Goal: Task Accomplishment & Management: Manage account settings

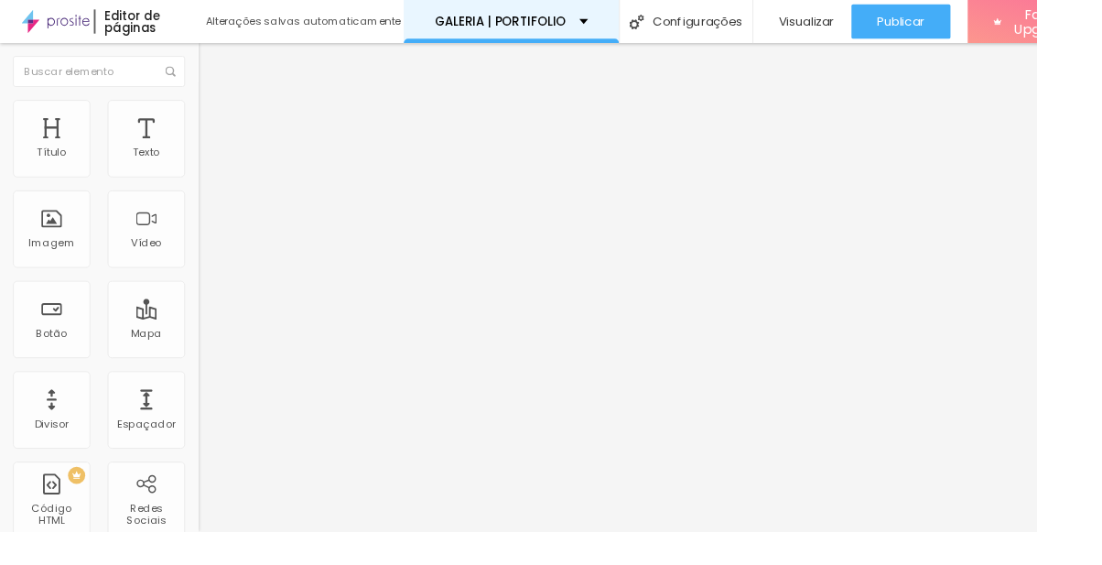
click at [611, 31] on div "GALERIA | PORTIFOLIO" at bounding box center [543, 23] width 229 height 46
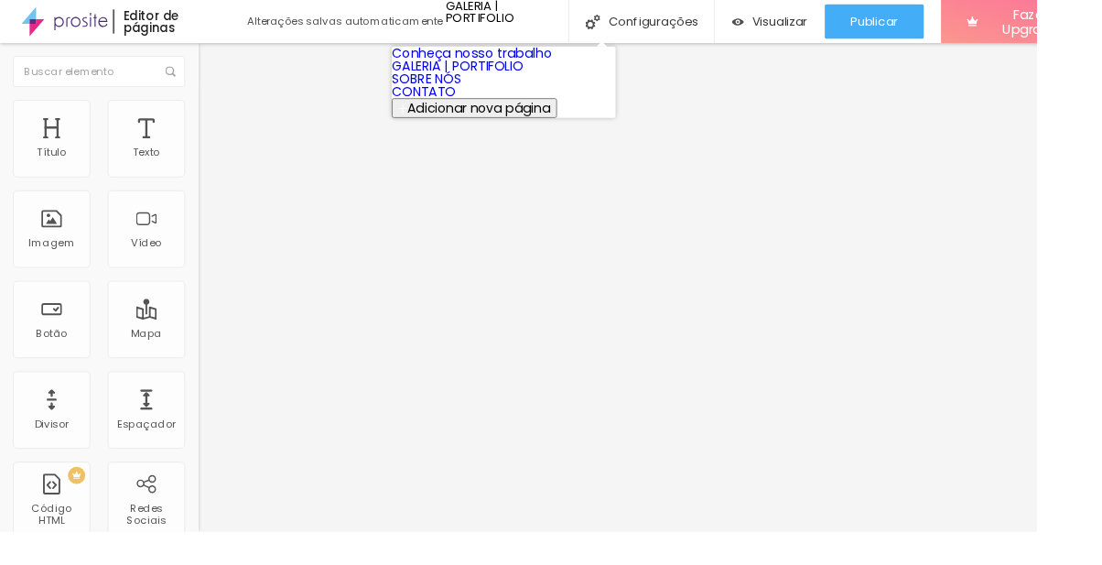
click at [491, 93] on link "SOBRE NÓS" at bounding box center [454, 83] width 74 height 19
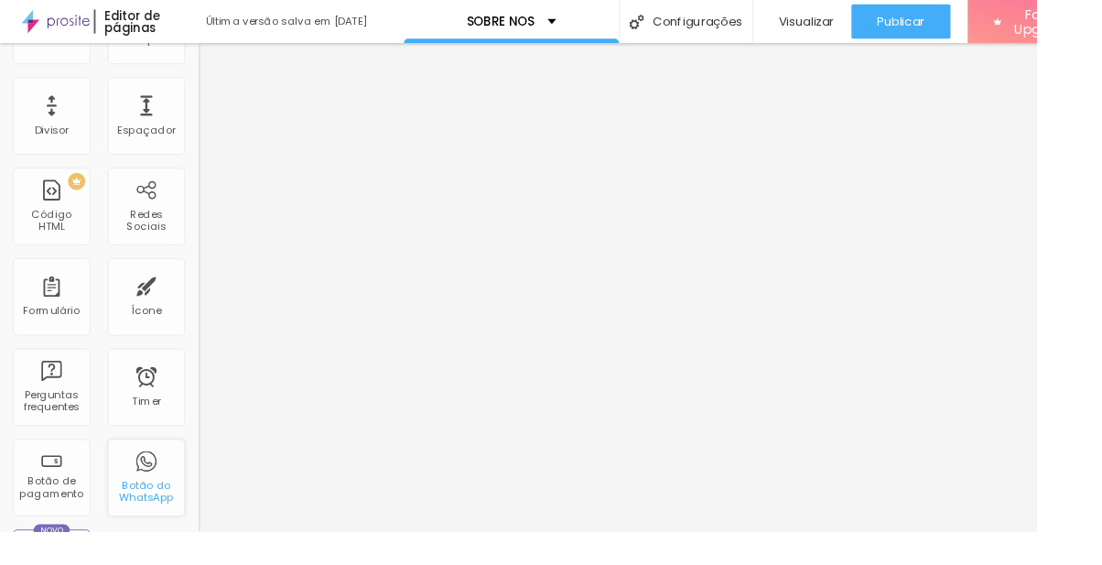
scroll to position [312, 0]
click at [166, 526] on div "Botão do WhatsApp" at bounding box center [155, 523] width 72 height 27
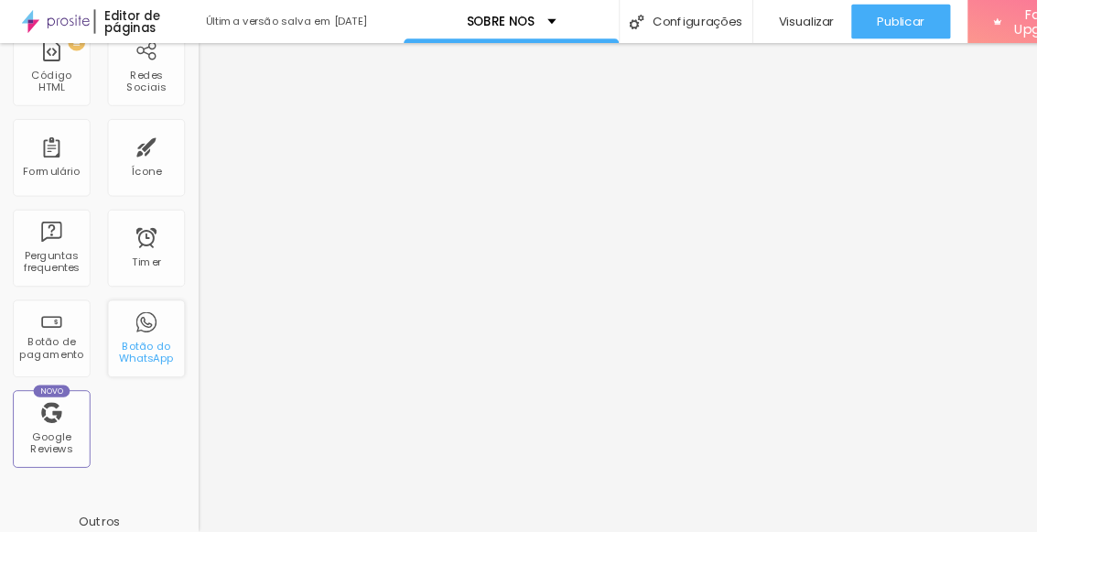
scroll to position [461, 0]
click at [167, 345] on div "Botão do WhatsApp" at bounding box center [155, 359] width 82 height 82
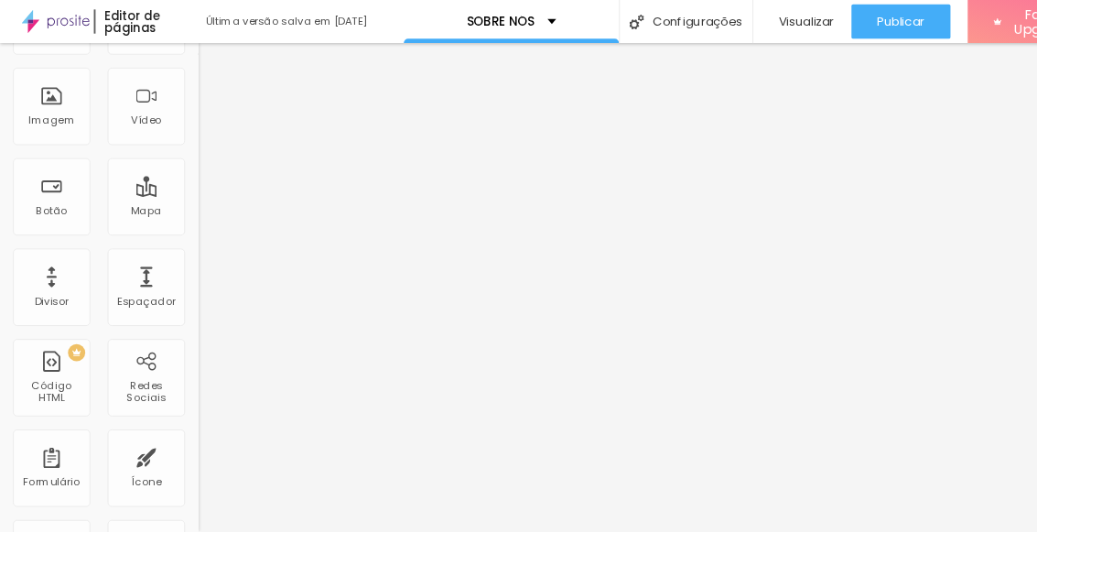
scroll to position [0, 0]
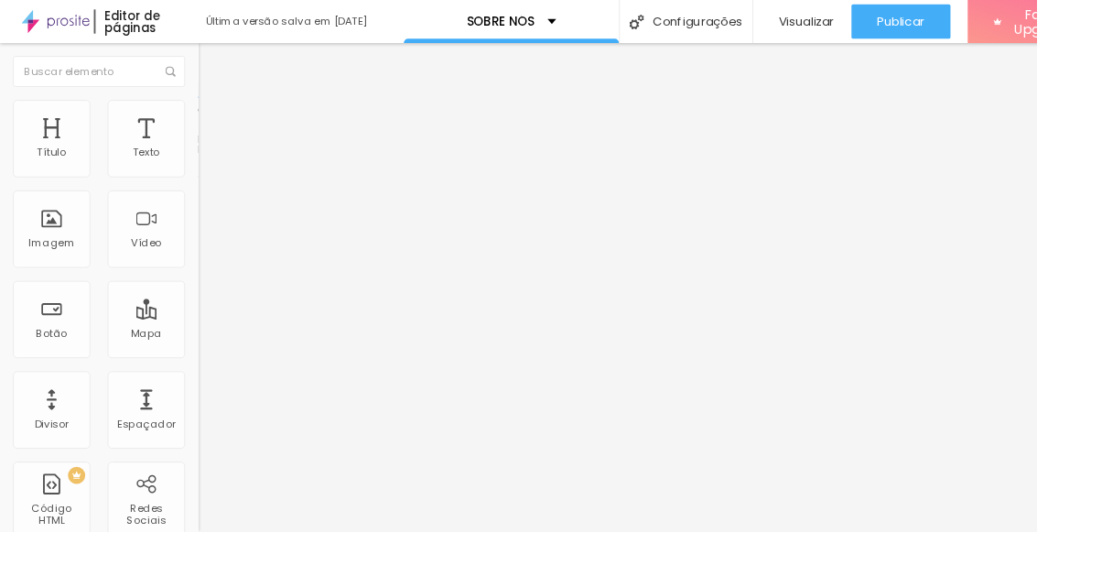
click at [224, 68] on img "button" at bounding box center [231, 67] width 15 height 15
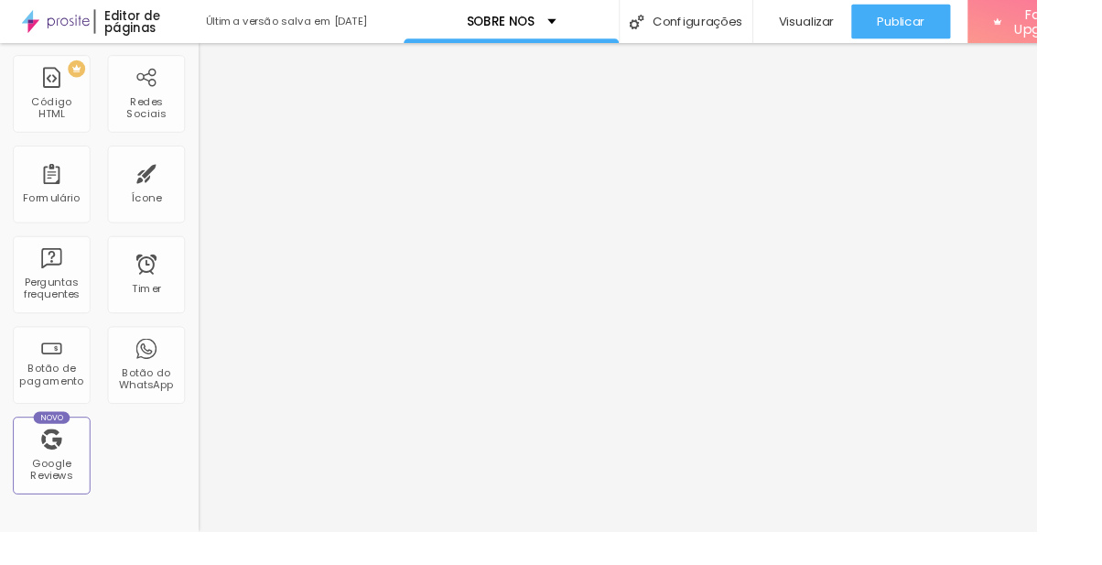
scroll to position [435, 0]
click at [169, 380] on div "Botão do WhatsApp" at bounding box center [155, 385] width 82 height 82
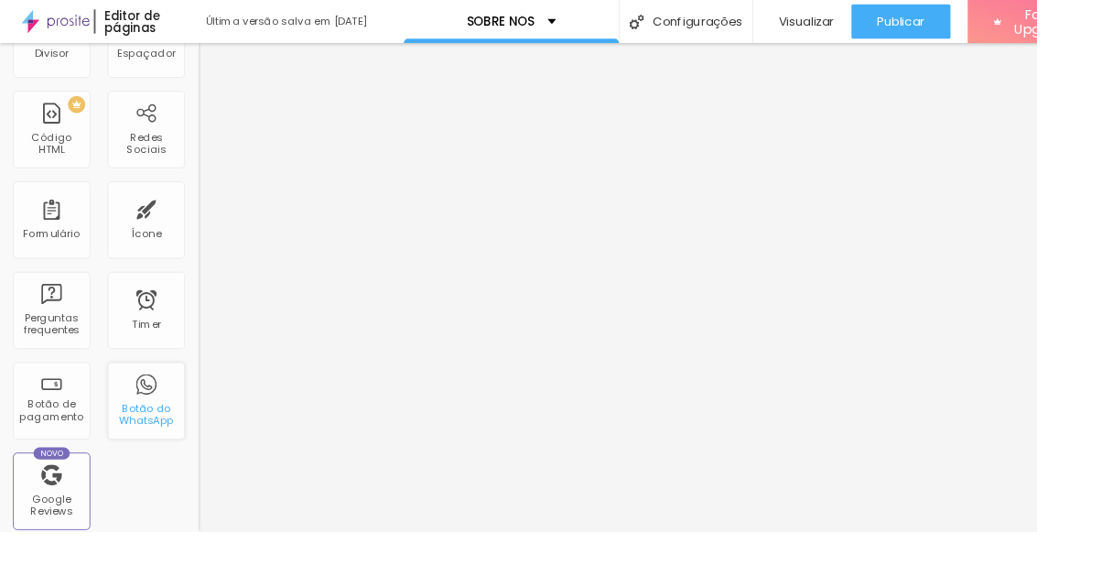
scroll to position [395, 0]
click at [159, 423] on div "Botão do WhatsApp" at bounding box center [155, 425] width 82 height 82
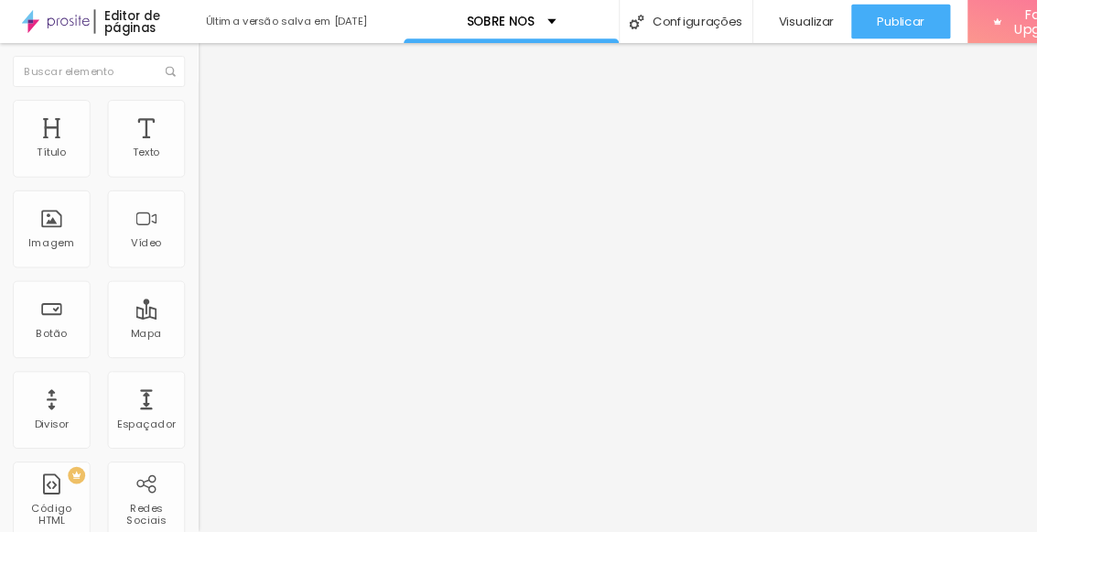
scroll to position [0, 0]
click at [559, 5] on div "SOBRE NÓS" at bounding box center [543, 23] width 229 height 46
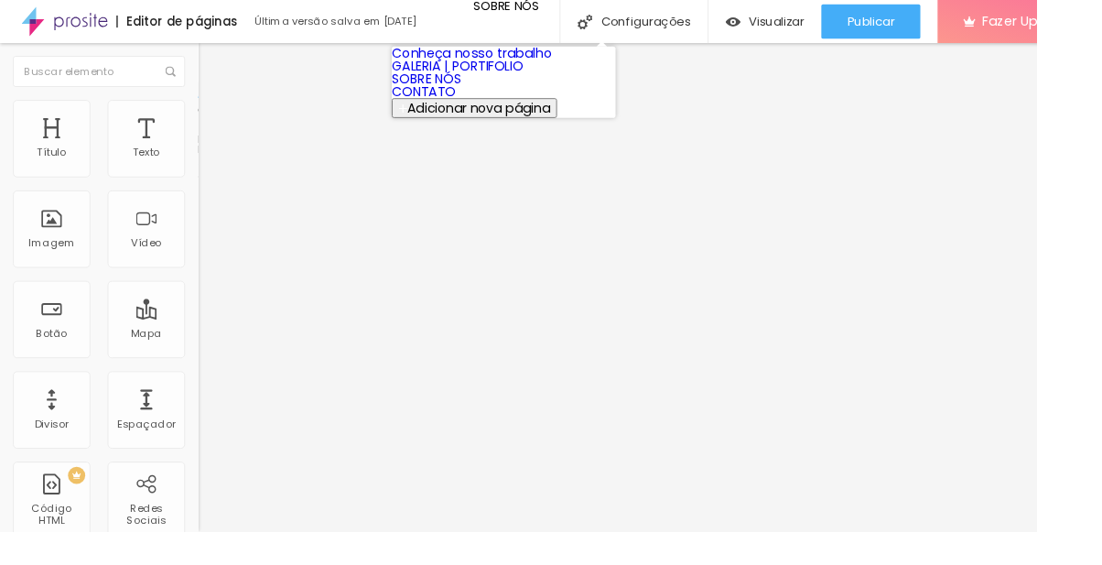
click at [556, 80] on link "GALERIA | PORTIFOLIO" at bounding box center [486, 69] width 139 height 19
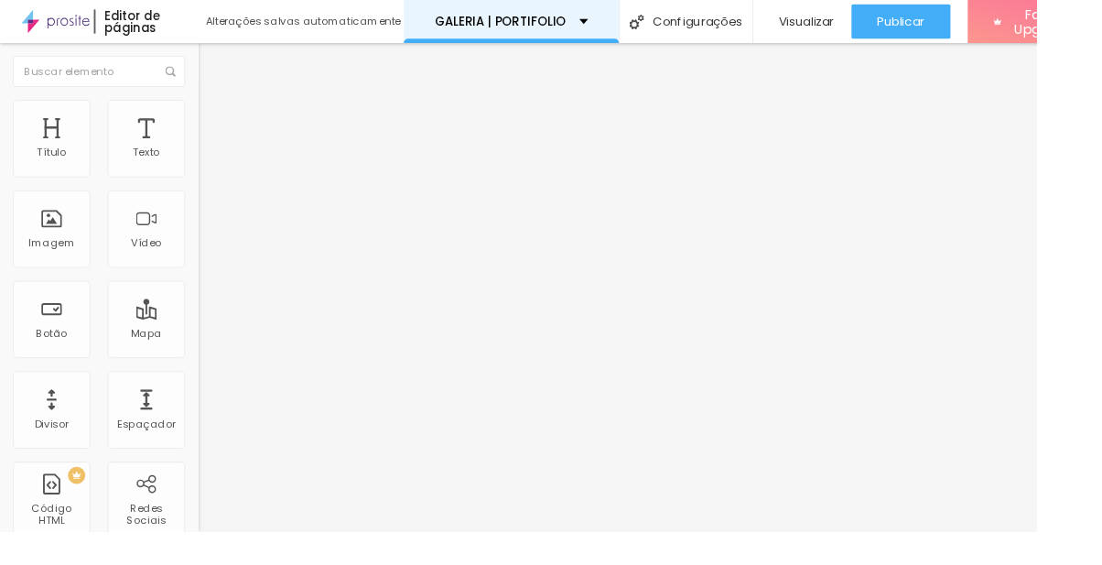
click at [589, 16] on p "GALERIA | PORTIFOLIO" at bounding box center [532, 22] width 140 height 13
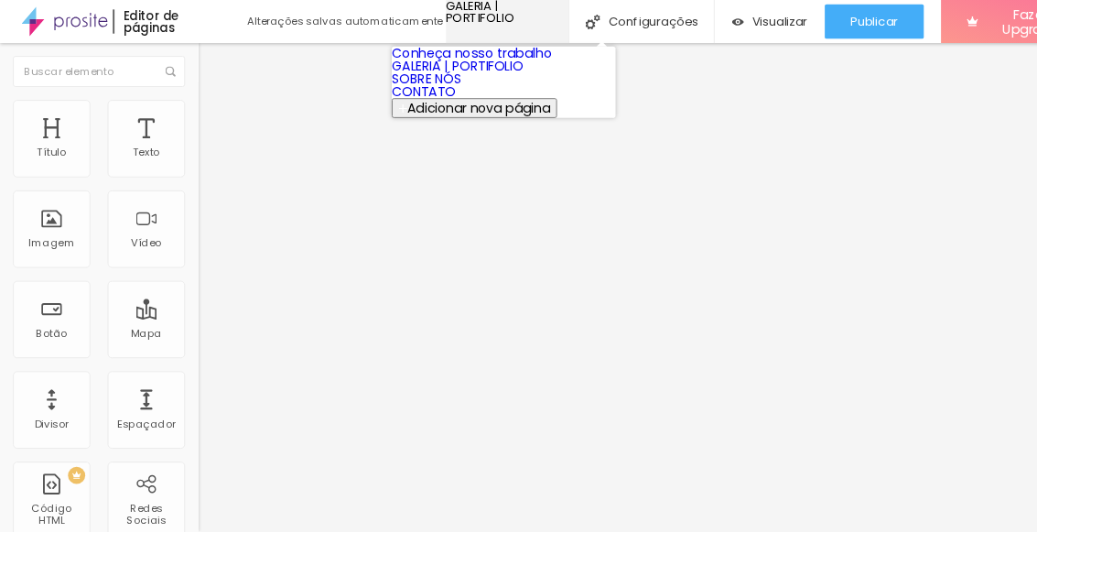
click at [605, 26] on div "GALERIA | PORTIFOLIO" at bounding box center [539, 13] width 131 height 26
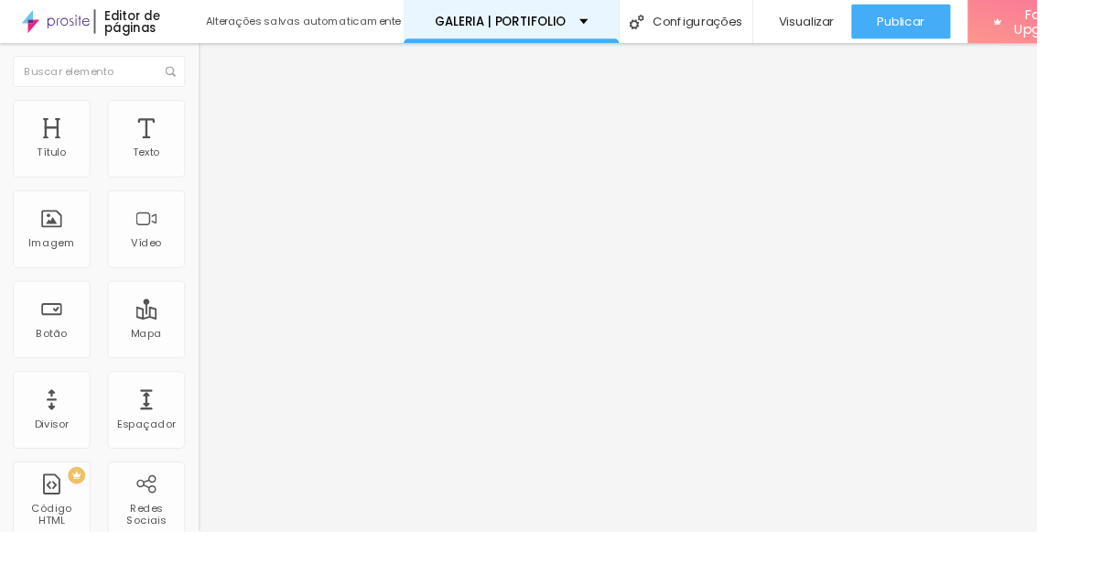
click at [618, 23] on div "GALERIA | PORTIFOLIO" at bounding box center [543, 22] width 163 height 13
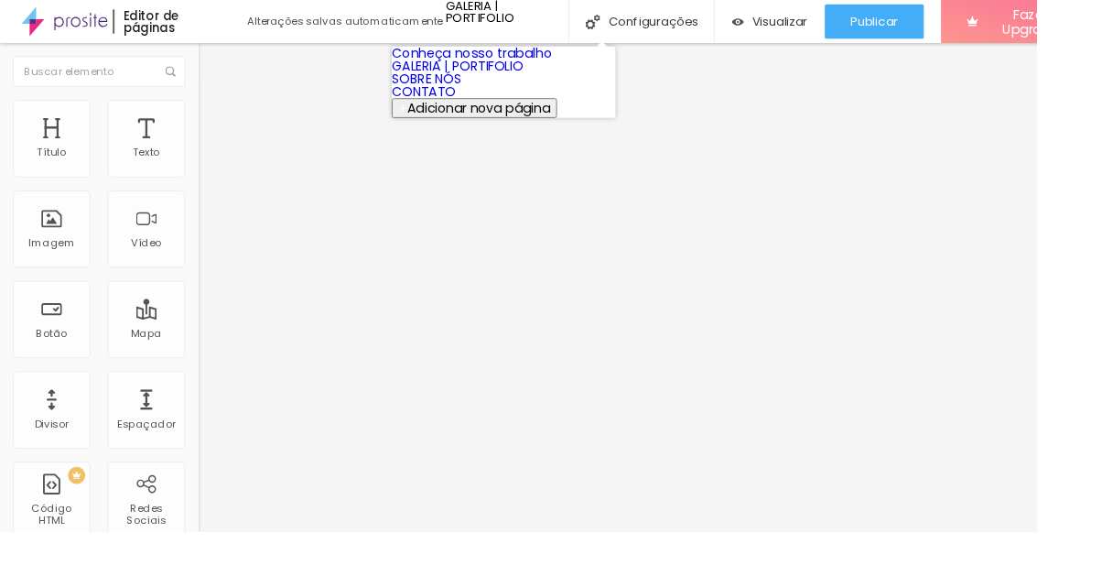
click at [587, 64] on link "Conheça nosso trabalho" at bounding box center [502, 56] width 170 height 19
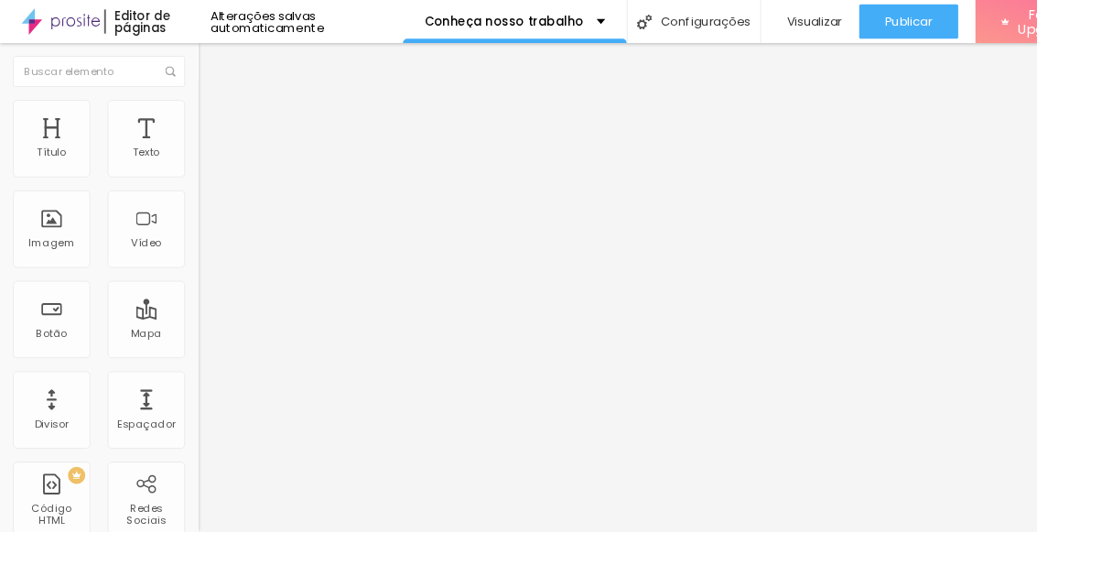
scroll to position [23, 0]
click at [211, 99] on ul "Conteúdo Estilo Avançado" at bounding box center [316, 115] width 211 height 55
click at [211, 106] on li "Estilo" at bounding box center [316, 115] width 211 height 18
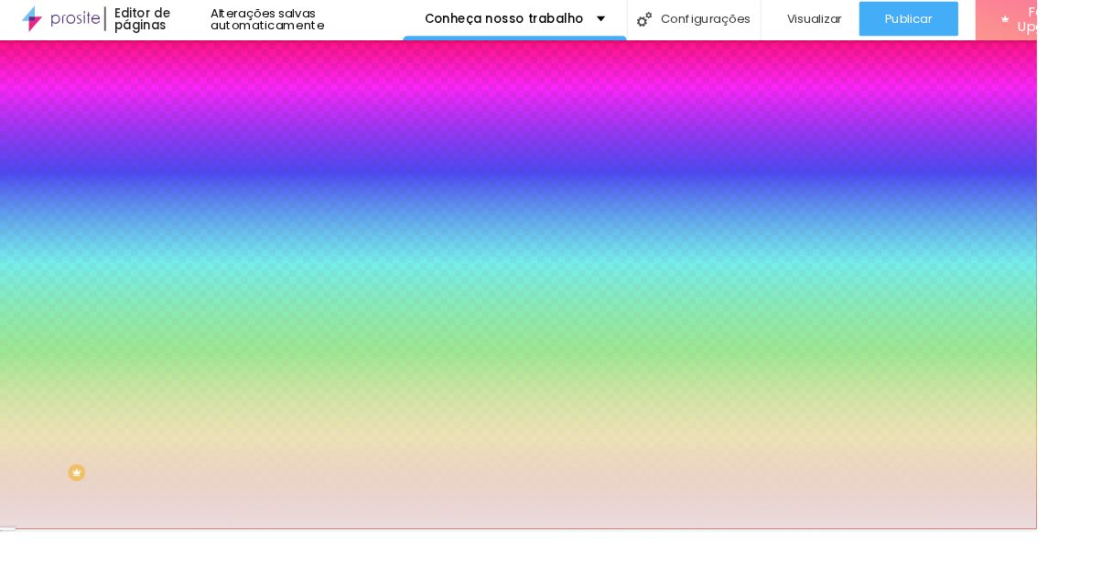
type input "23"
type input "59"
type input "71"
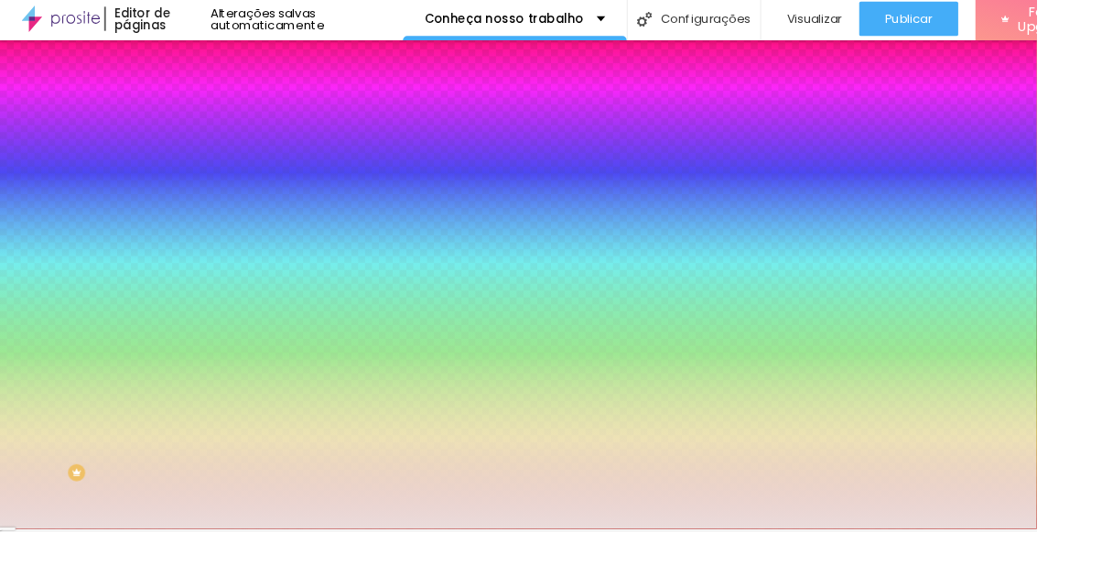
type input "71"
type input "124"
type input "129"
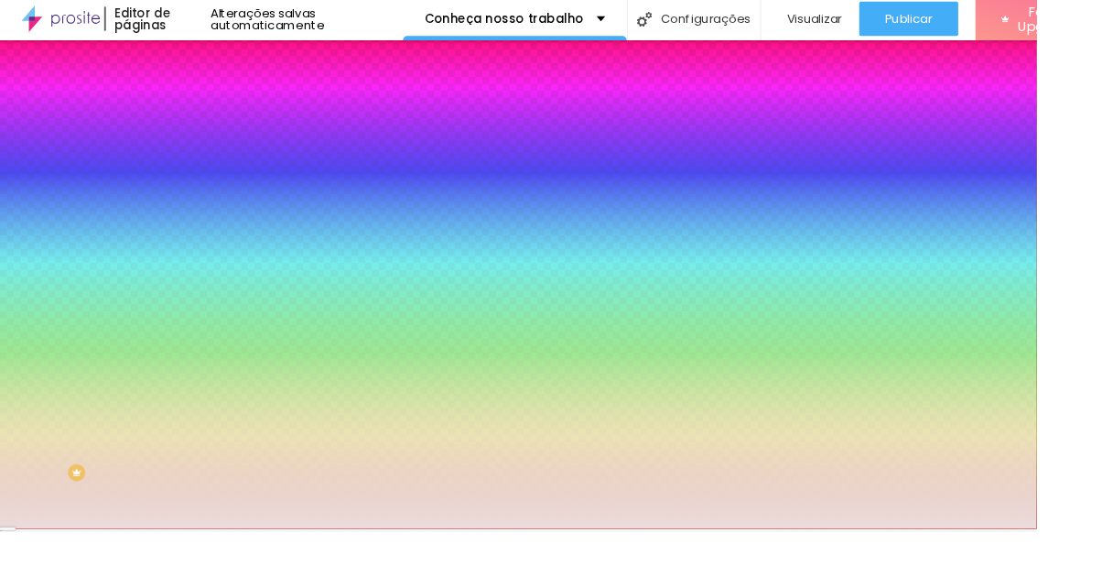
type input "138"
type input "148"
type input "159"
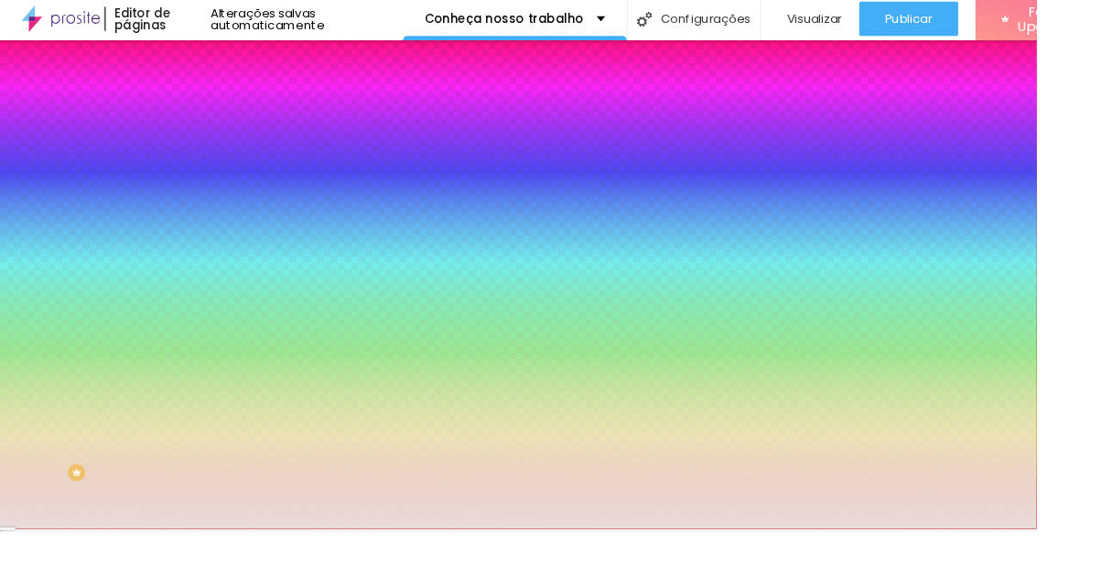
type input "159"
type input "169"
type input "175"
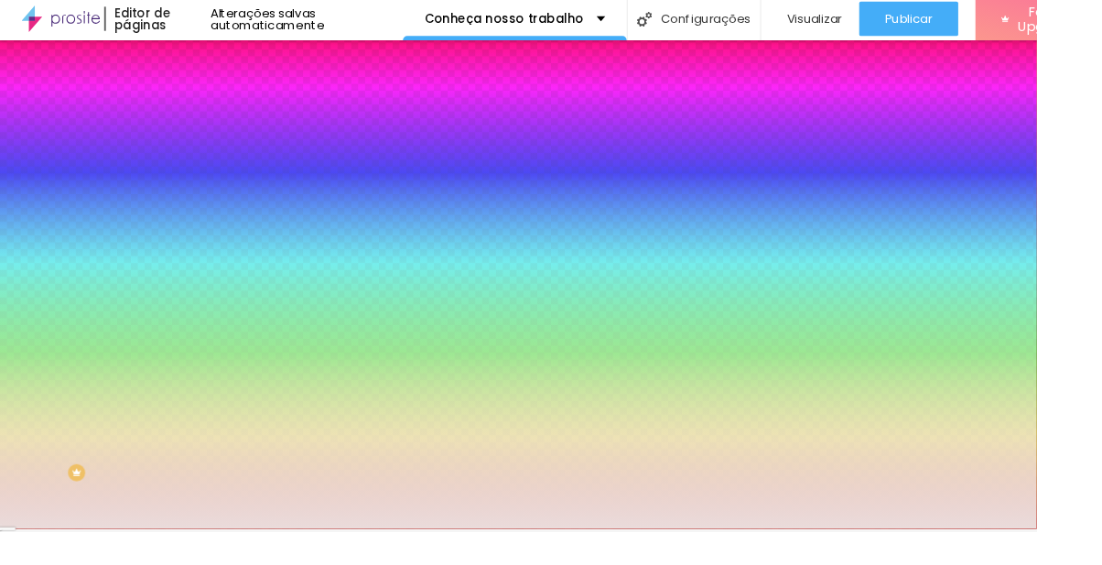
type input "196"
type input "200"
type input "196"
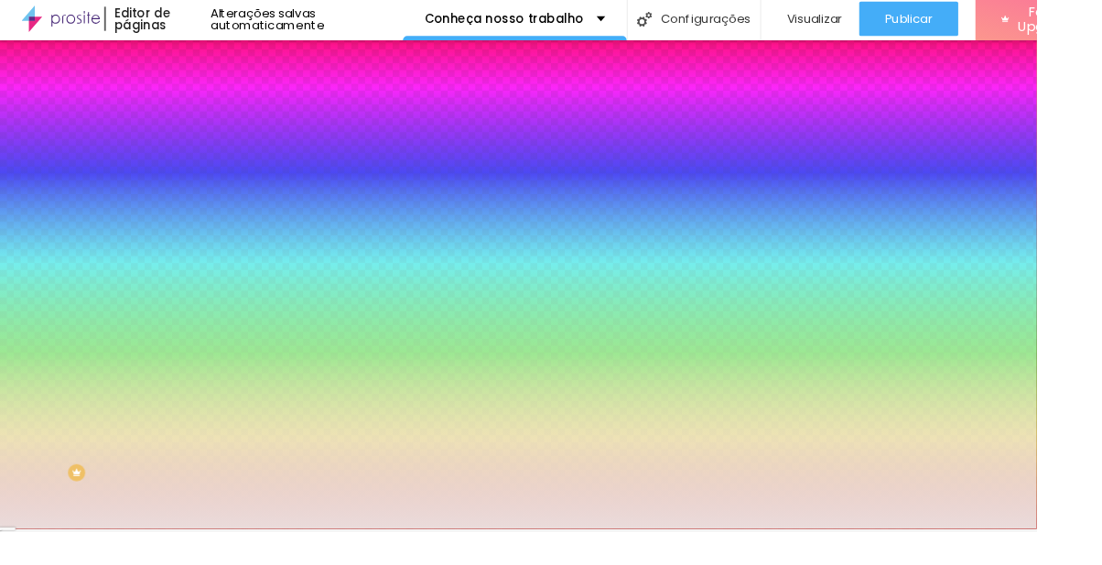
type input "196"
type input "180"
type input "160"
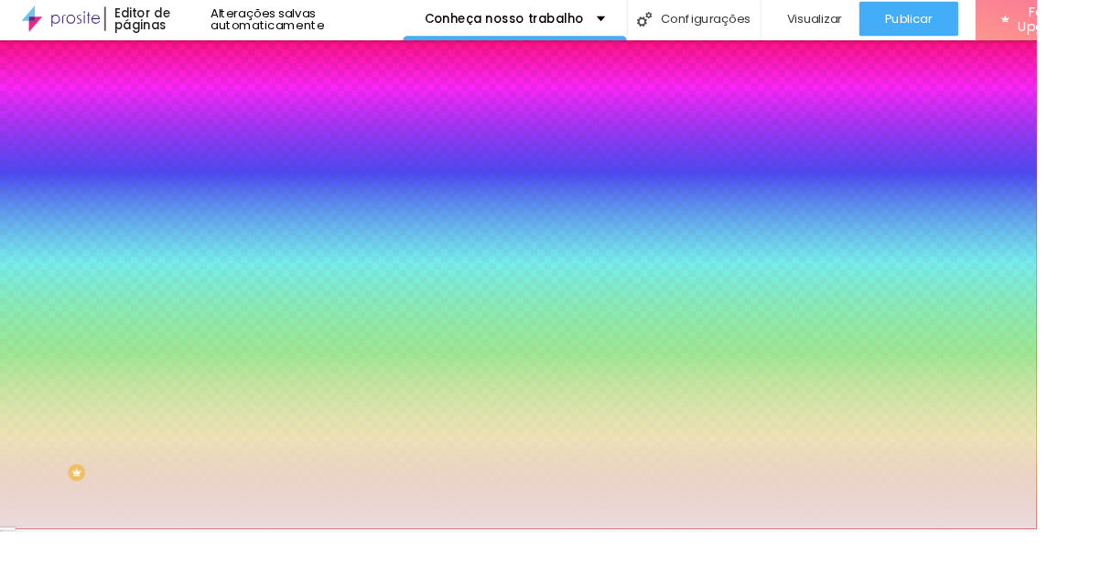
type input "145"
type input "127"
type input "118"
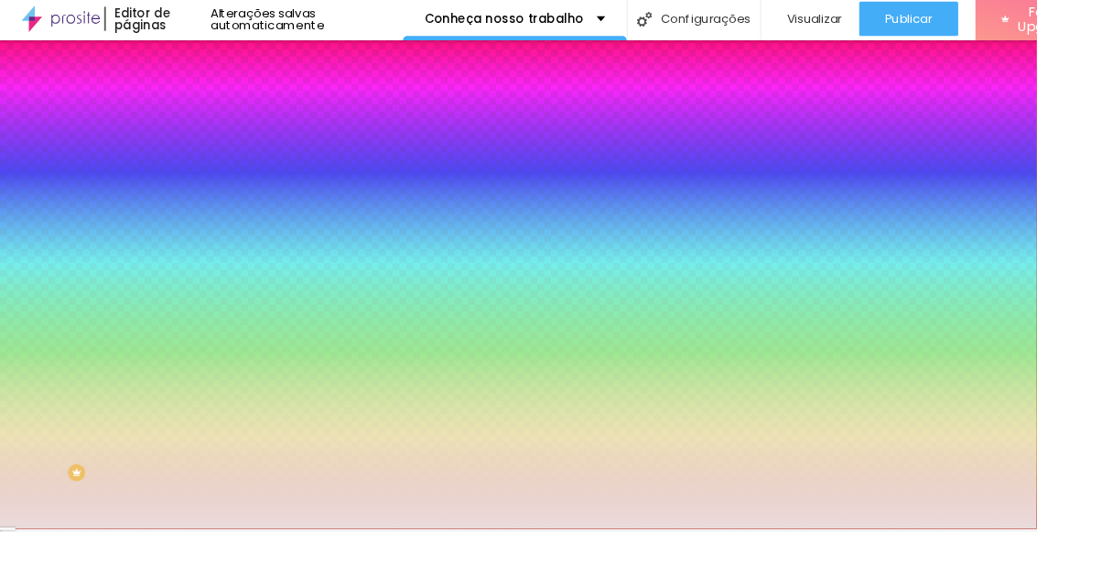
type input "118"
type input "96"
type input "90"
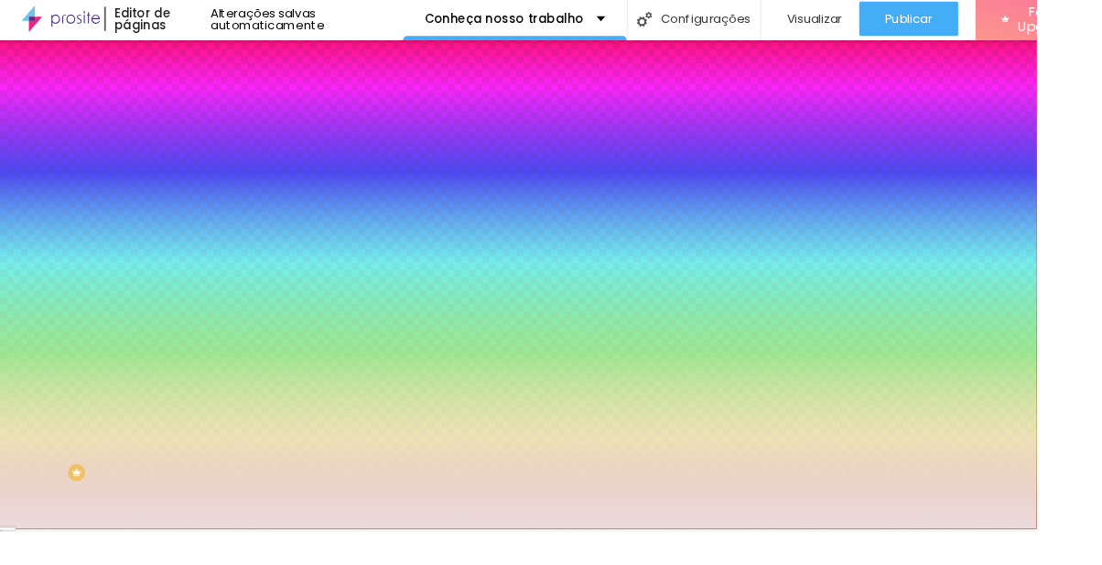
type input "77"
type input "62"
type input "58"
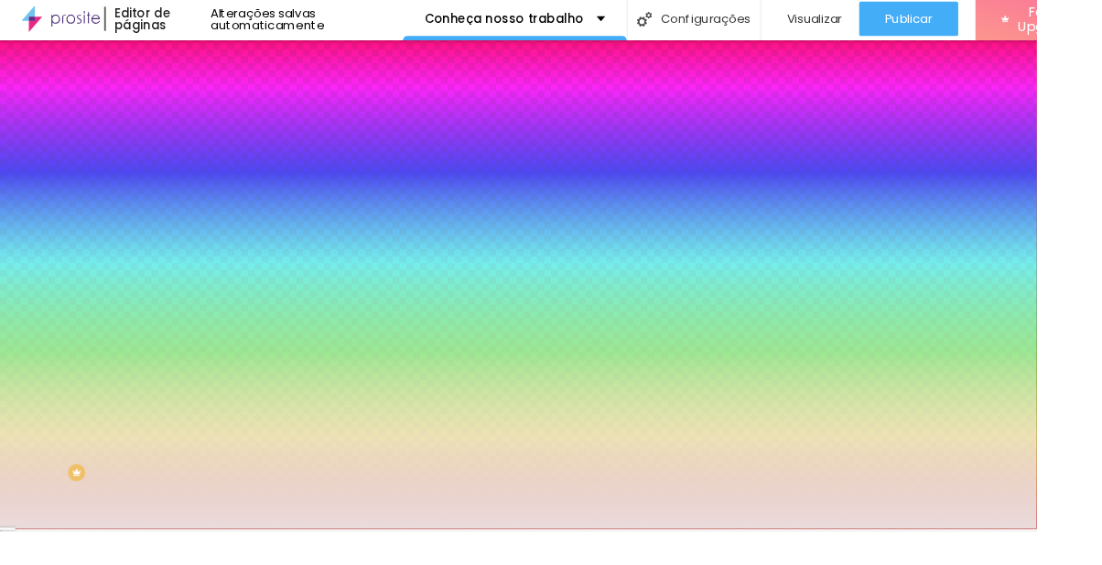
type input "58"
type input "48"
type input "42"
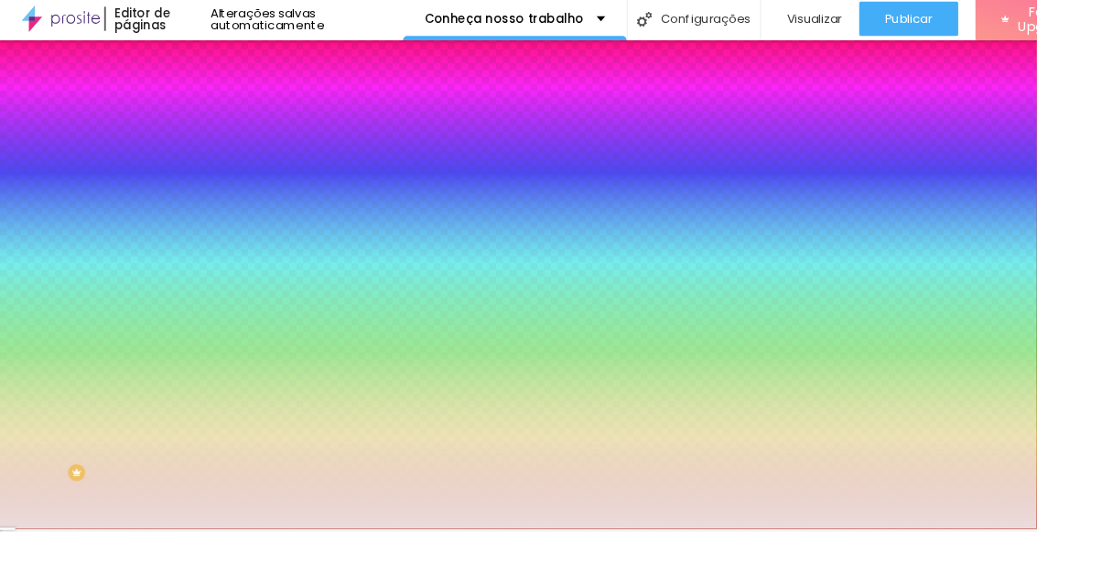
type input "40"
type input "39"
type input "38"
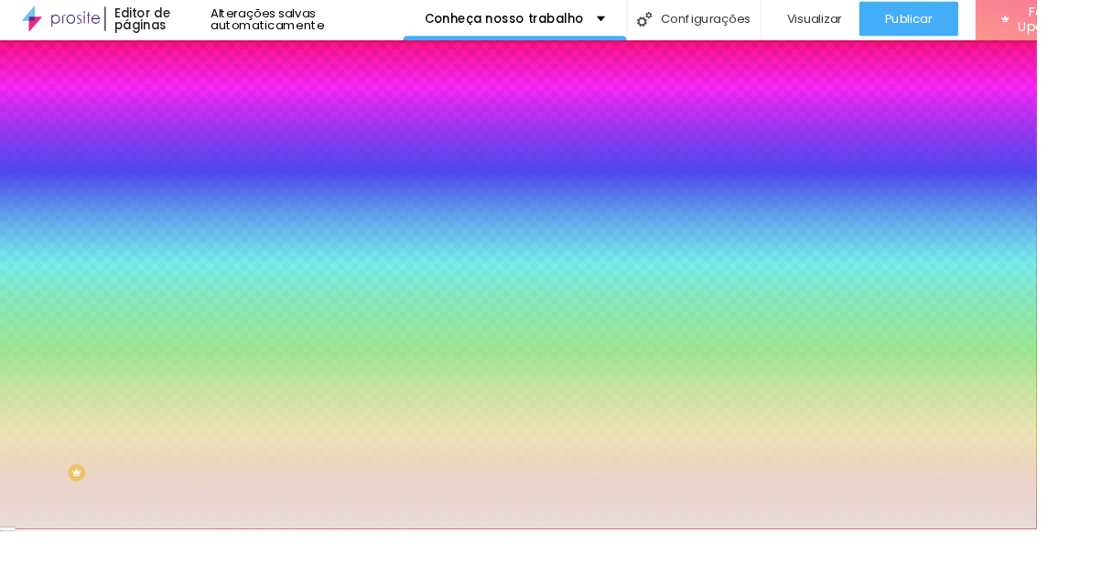
type input "38"
type input "33"
type input "31"
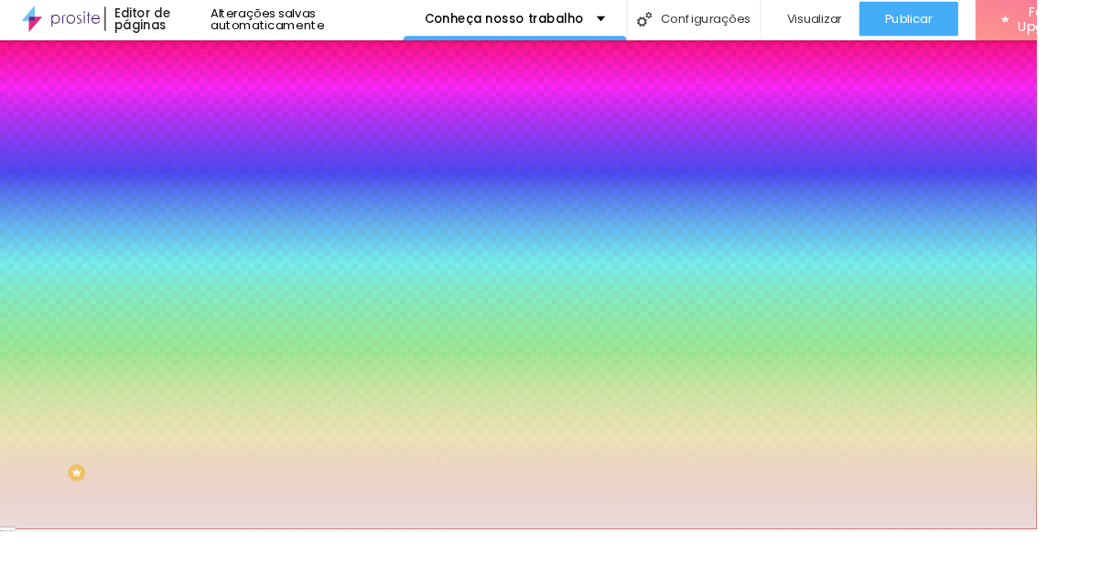
type input "27"
type input "24"
type input "17"
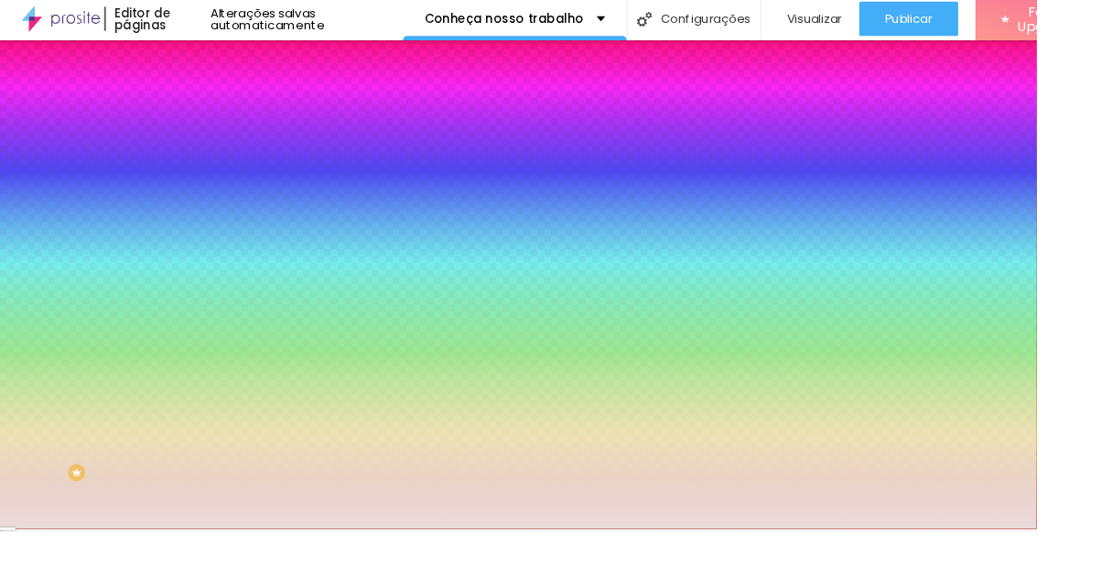
type input "17"
type input "8"
type input "0"
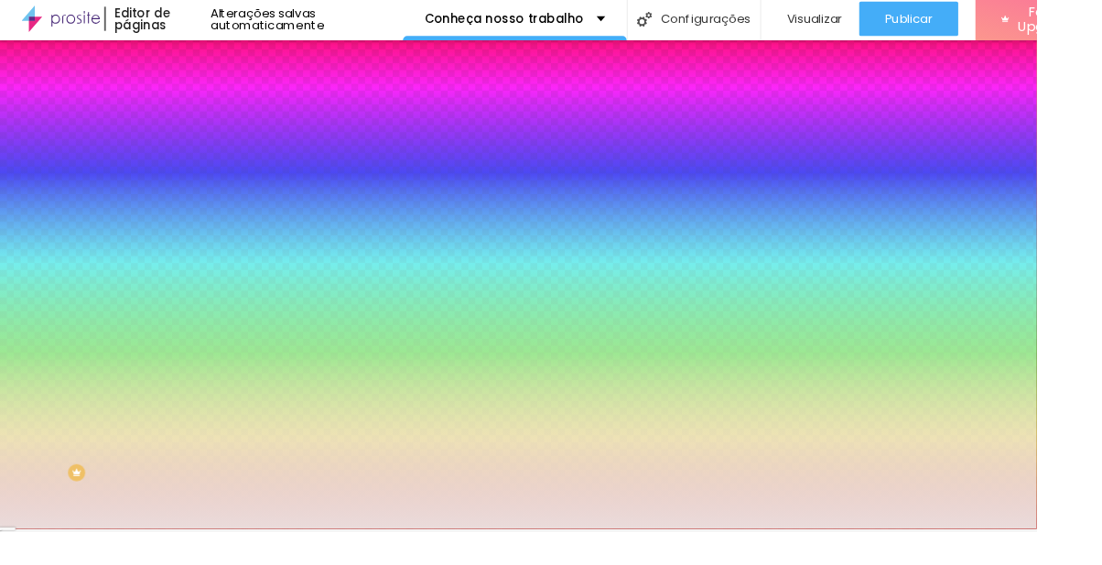
click at [211, 122] on li "Avançado" at bounding box center [316, 131] width 211 height 18
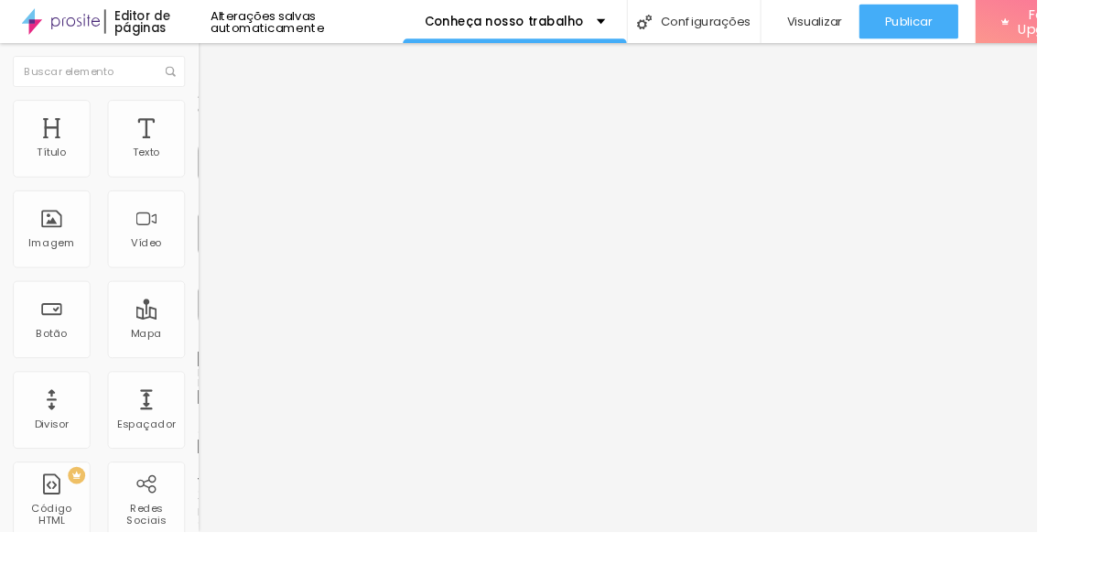
type input "25"
type input "15"
type input "10"
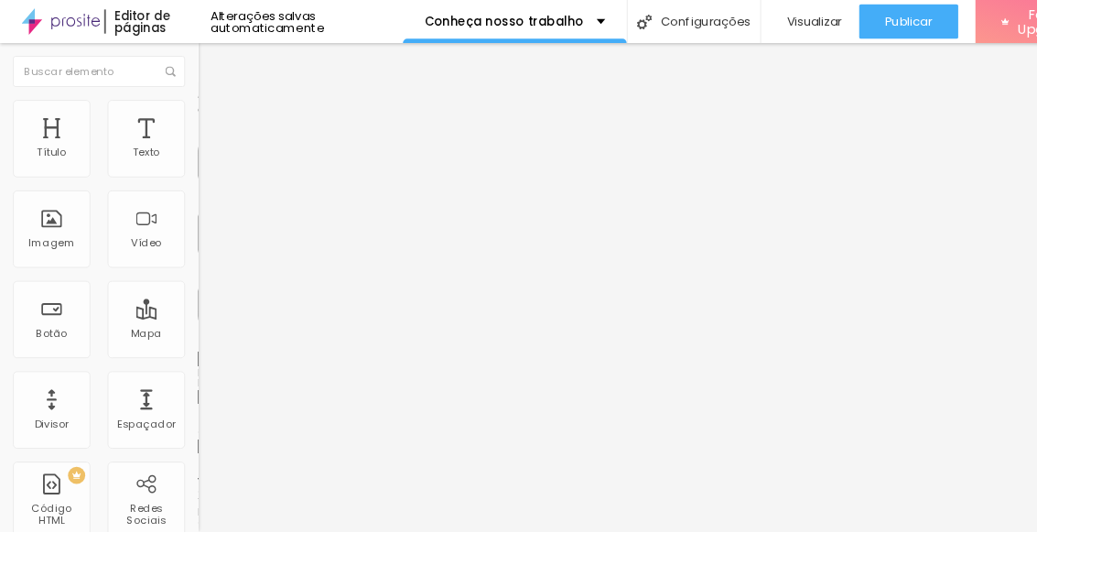
type input "10"
type input "5"
type input "0"
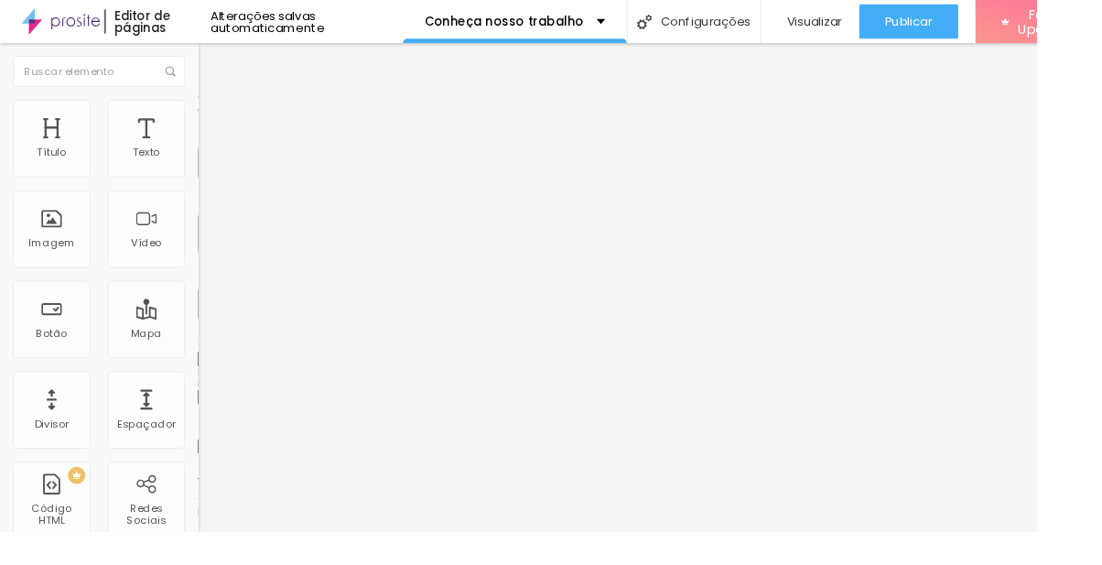
type input "5"
type input "10"
type input "15"
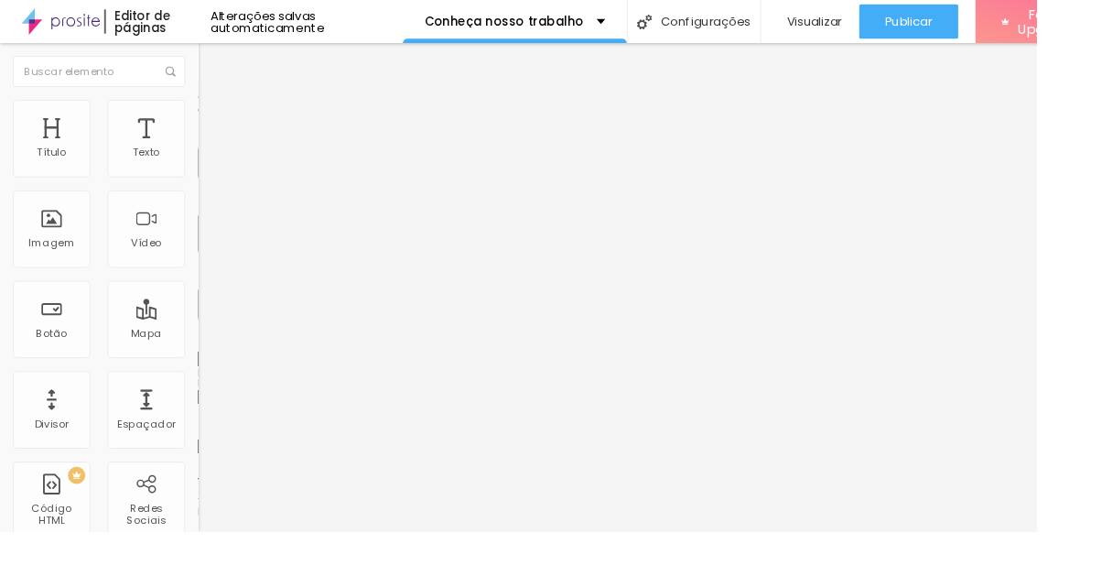
type input "15"
type input "20"
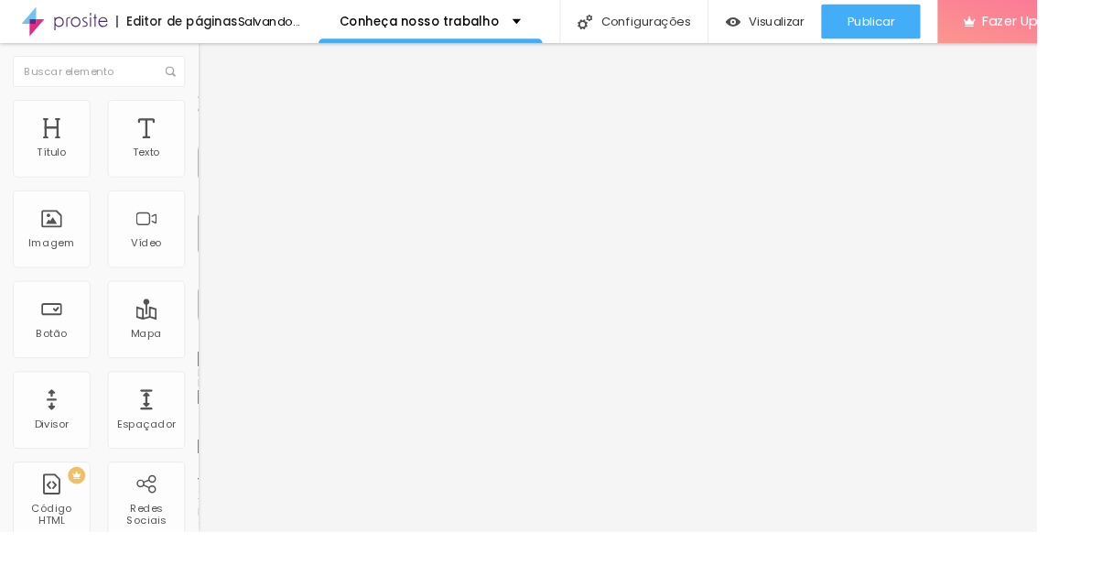
type input "25"
type input "20"
type input "15"
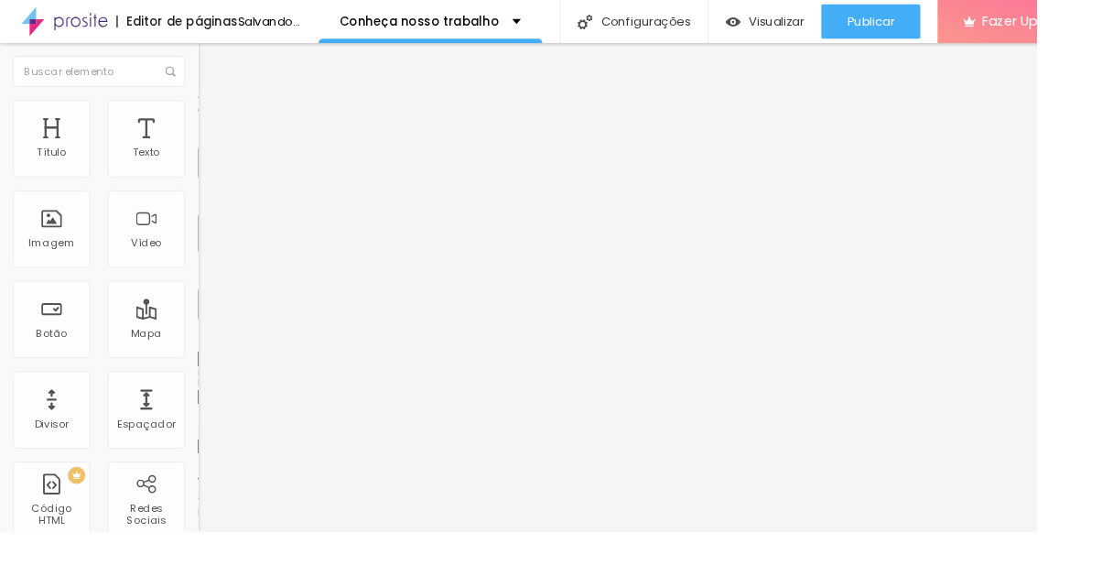
type input "15"
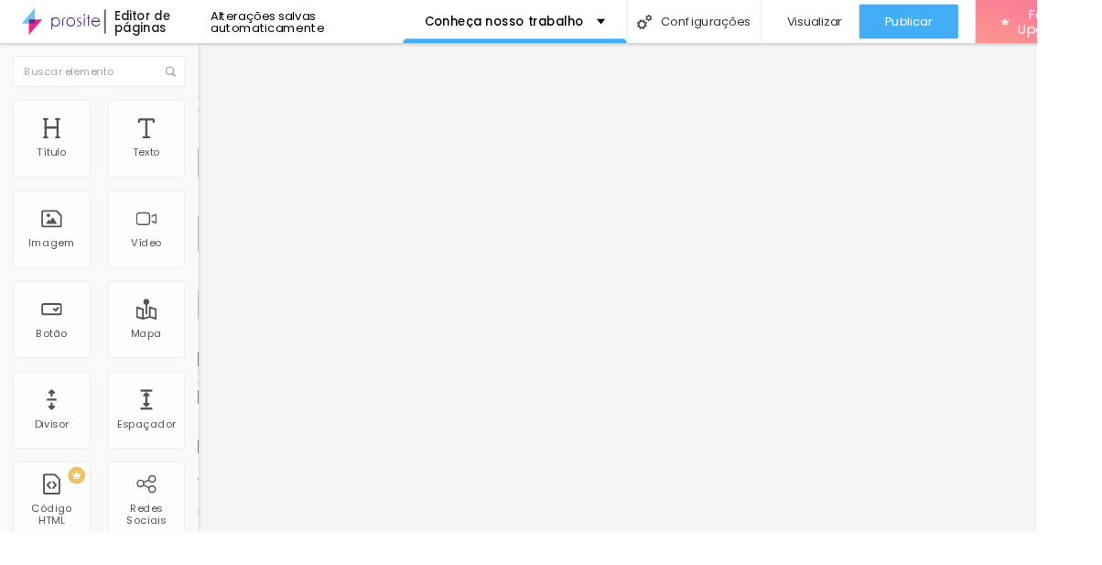
scroll to position [0, 0]
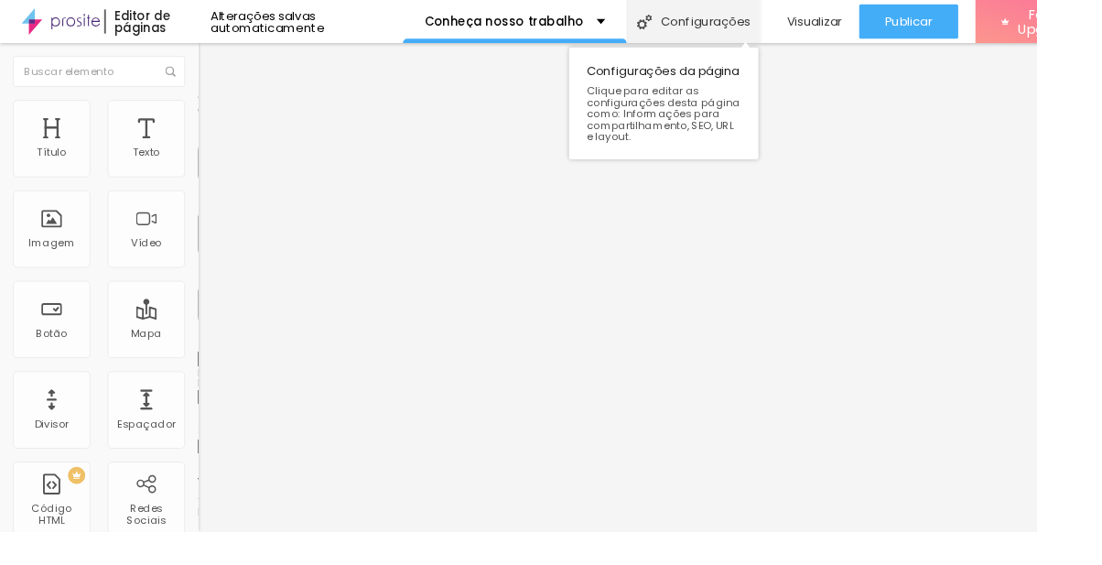
click at [738, 26] on div "Configurações" at bounding box center [737, 23] width 142 height 46
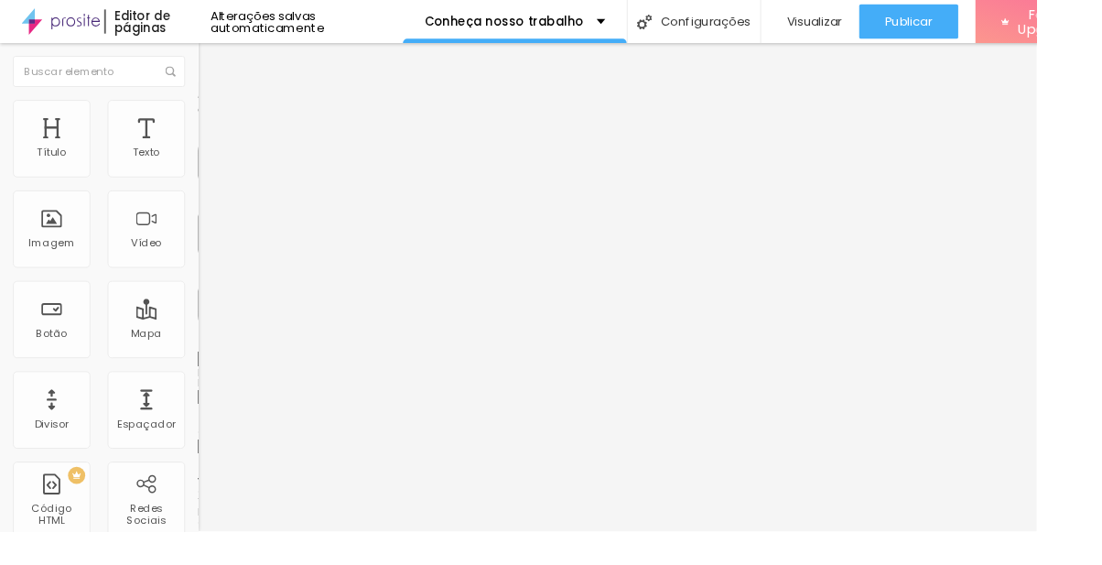
click at [362, 19] on div "Alterações salvas automaticamente" at bounding box center [326, 23] width 204 height 26
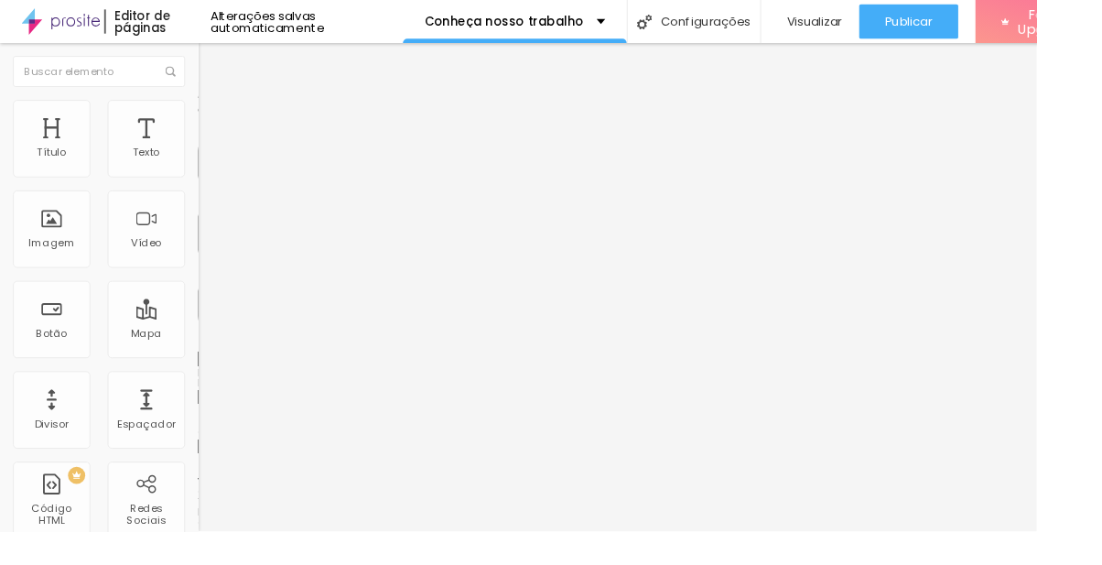
click at [211, 106] on li "Conteúdo" at bounding box center [316, 97] width 211 height 18
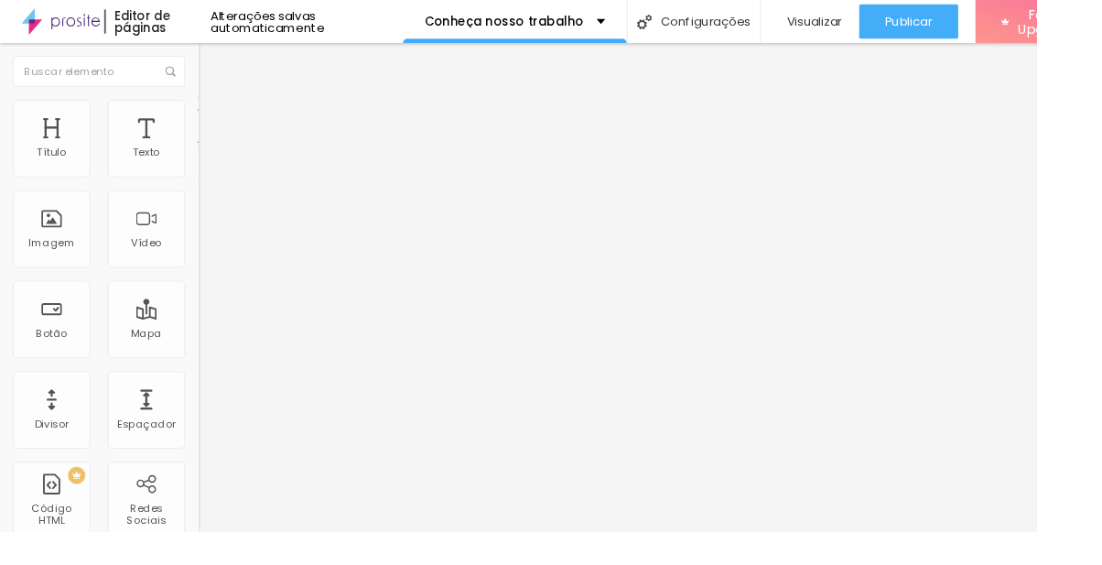
click at [211, 181] on img at bounding box center [217, 174] width 13 height 13
click at [211, 180] on img at bounding box center [217, 174] width 13 height 13
click at [211, 192] on div at bounding box center [316, 190] width 211 height 15
click at [211, 61] on button "Editar Seção" at bounding box center [316, 67] width 211 height 42
click at [58, 239] on div "Imagem" at bounding box center [55, 243] width 82 height 82
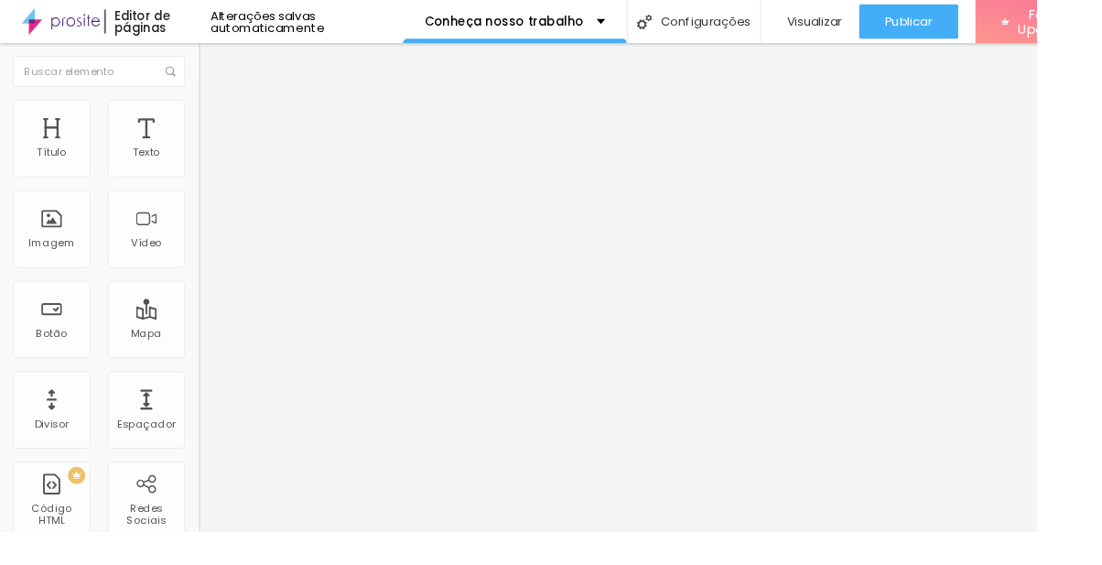
click at [173, 22] on div "Editor de páginas" at bounding box center [168, 23] width 114 height 26
click at [149, 22] on div "Editor de páginas" at bounding box center [168, 23] width 114 height 26
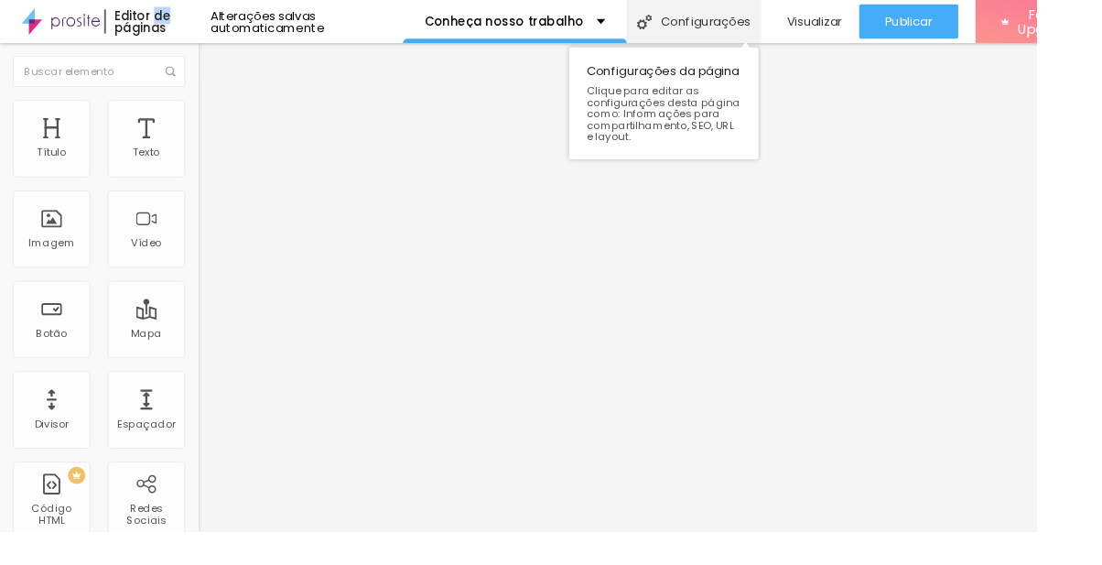
click at [764, 21] on div "Configurações" at bounding box center [737, 23] width 142 height 46
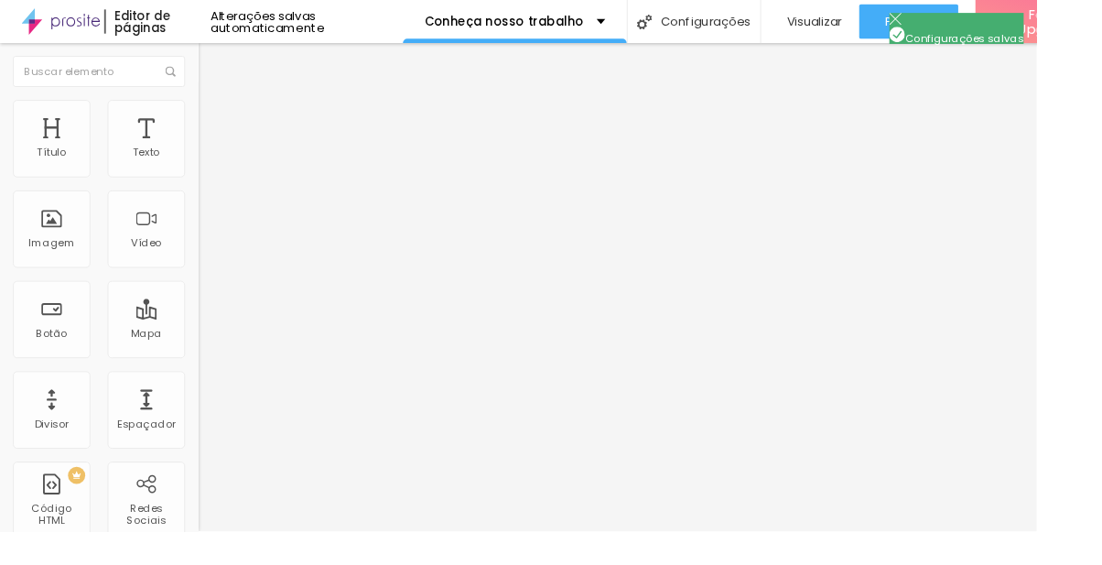
scroll to position [64, 0]
click at [211, 53] on button "Editar Coluna" at bounding box center [316, 67] width 211 height 42
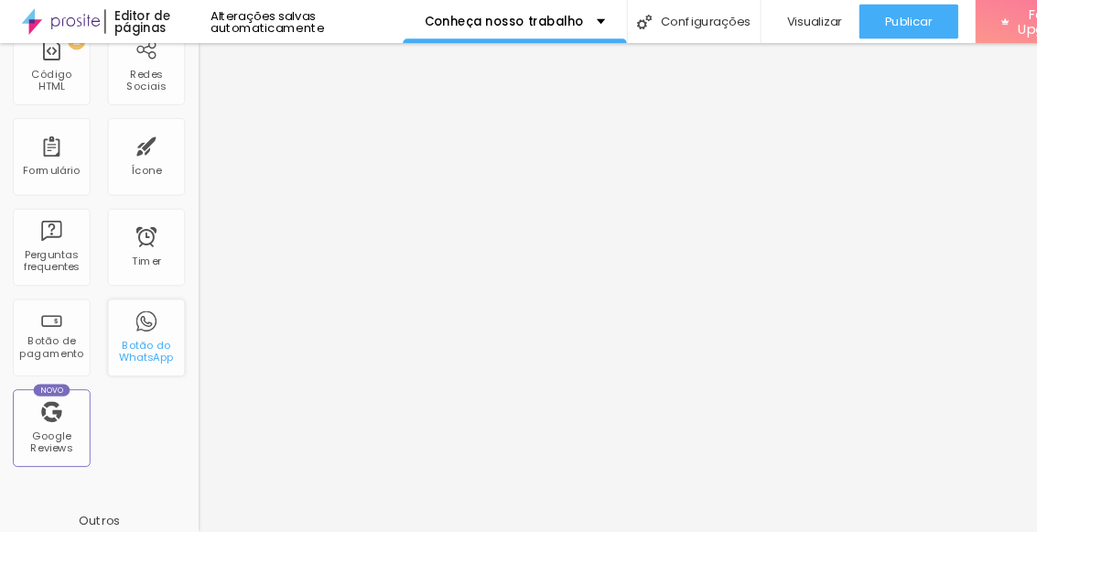
scroll to position [462, 0]
click at [152, 170] on div "Ícone" at bounding box center [155, 165] width 82 height 82
click at [166, 146] on div "Ícone" at bounding box center [155, 165] width 82 height 82
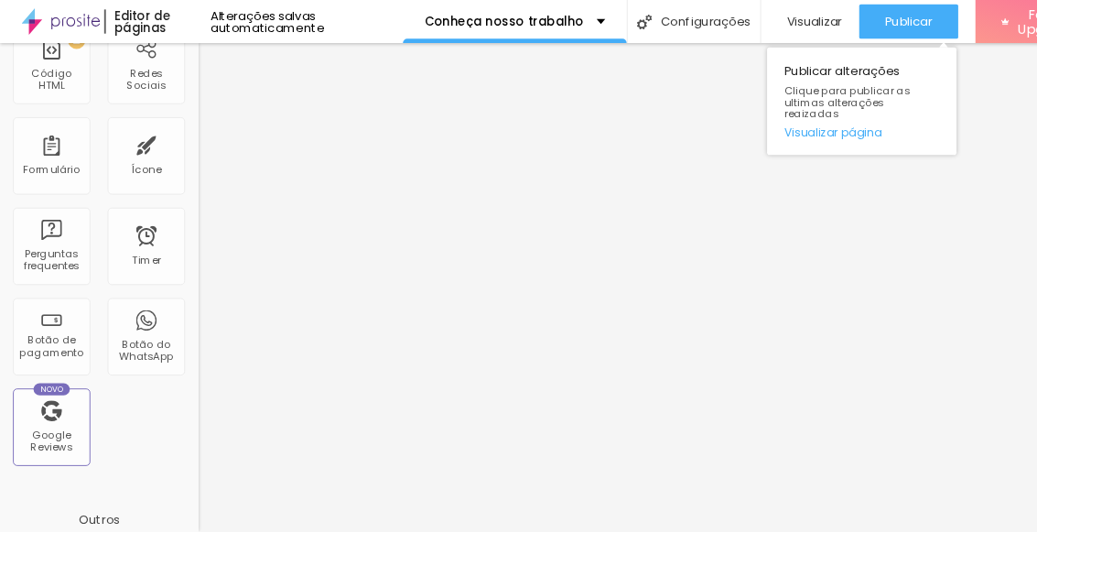
scroll to position [0, 0]
click at [982, 23] on button "Publicar" at bounding box center [966, 23] width 105 height 37
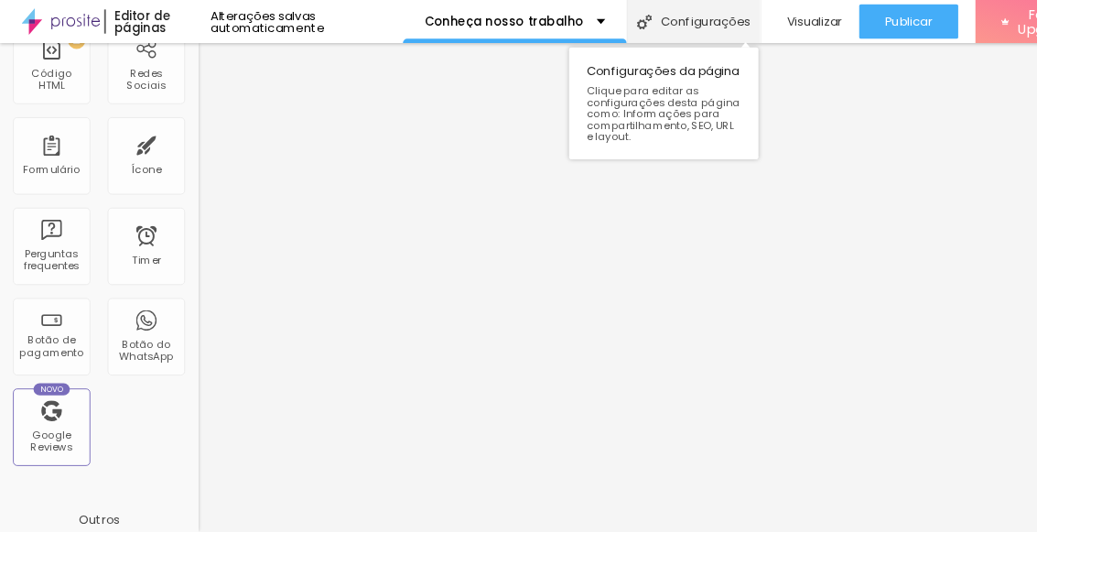
click at [764, 17] on div "Configurações" at bounding box center [737, 23] width 142 height 46
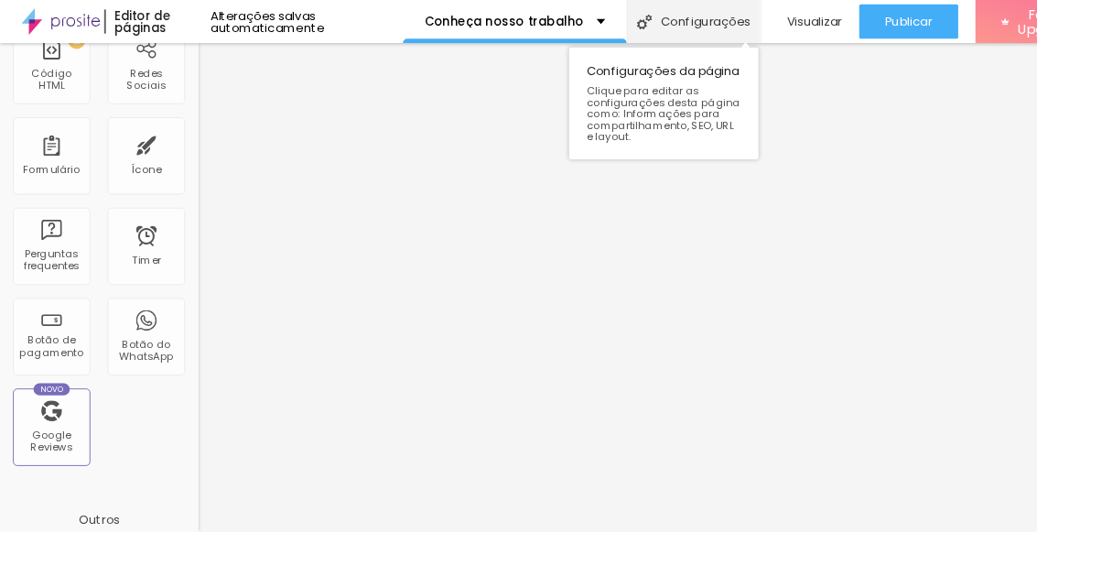
click at [622, 23] on div "Conheça nosso trabalho" at bounding box center [547, 22] width 192 height 13
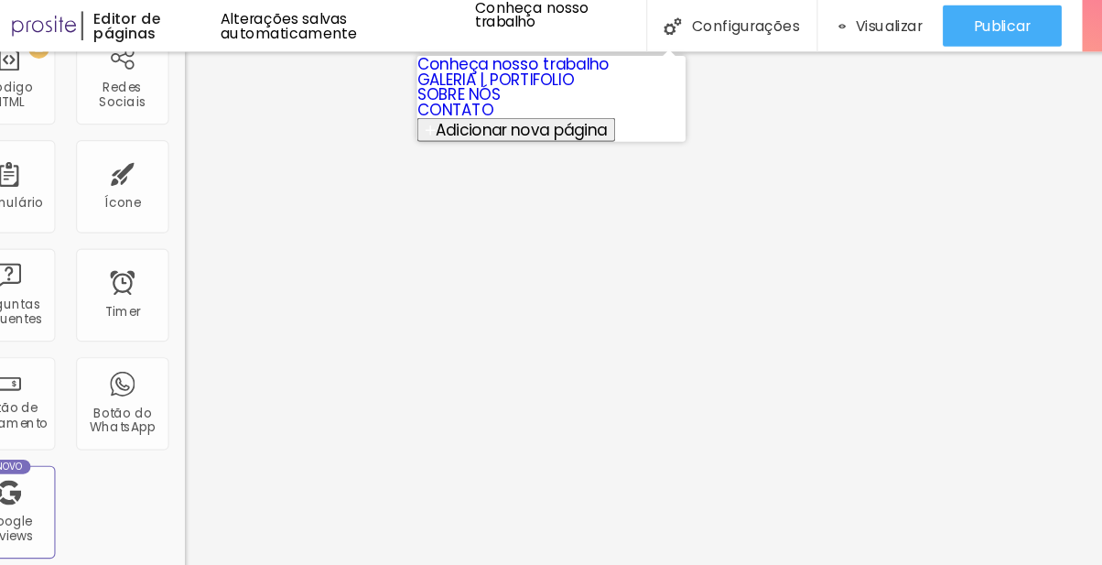
click at [585, 124] on span "Adicionar nova página" at bounding box center [509, 114] width 152 height 19
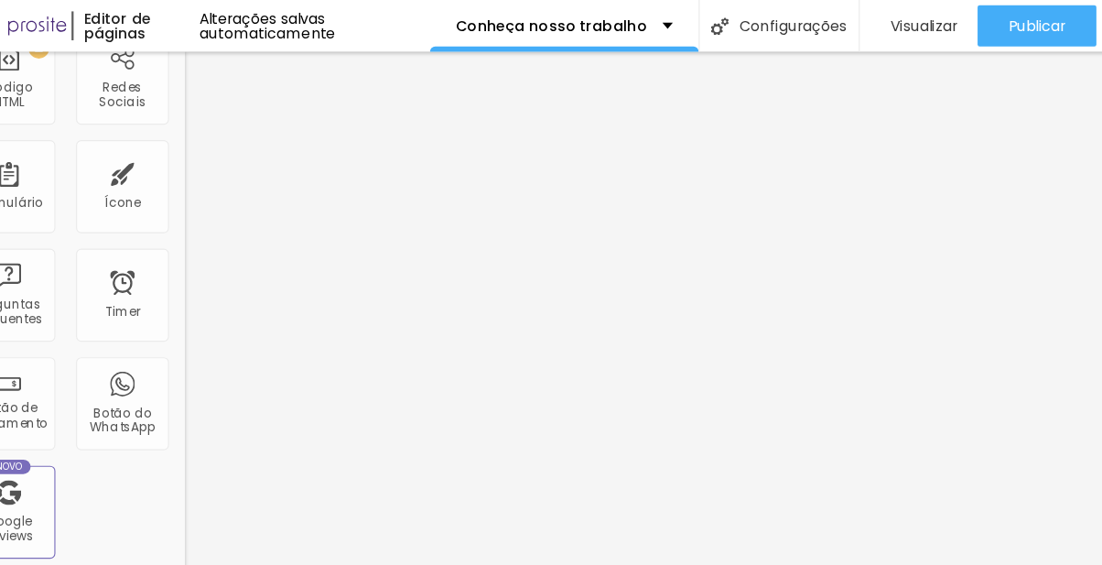
type input "6"
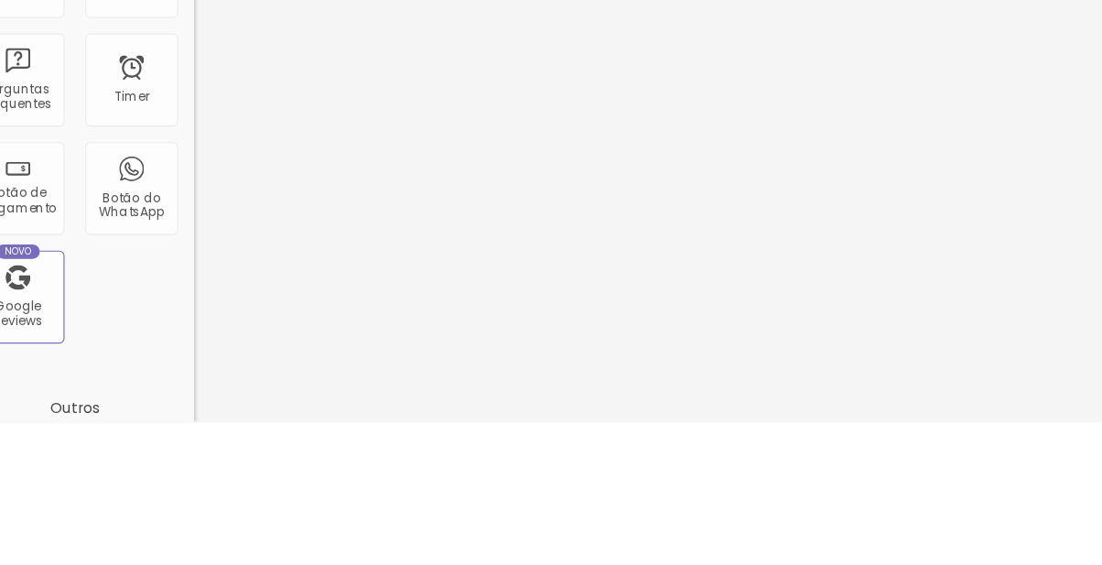
type input "L"
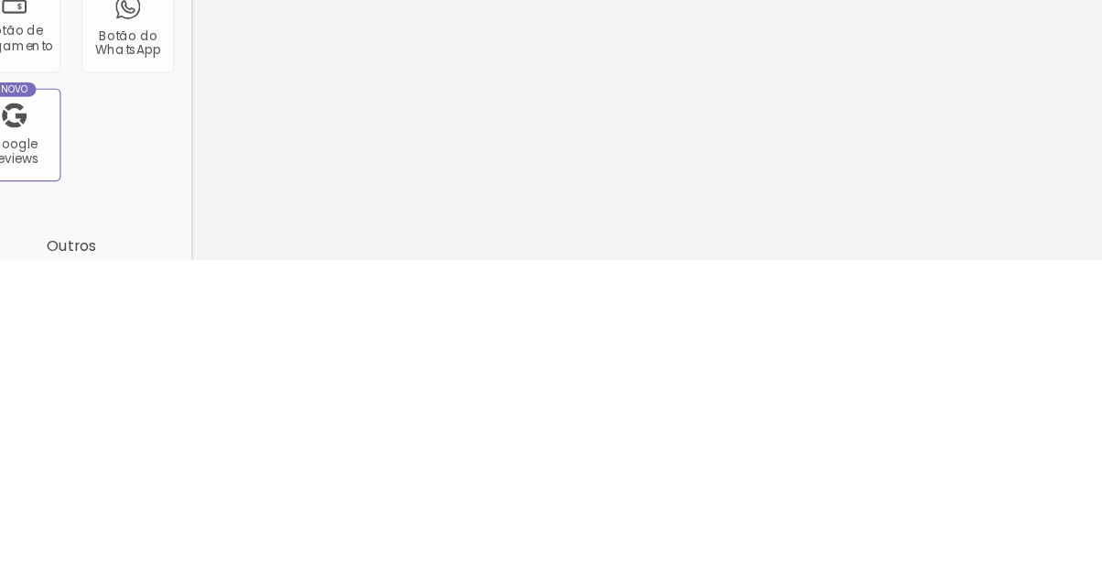
type input "1"
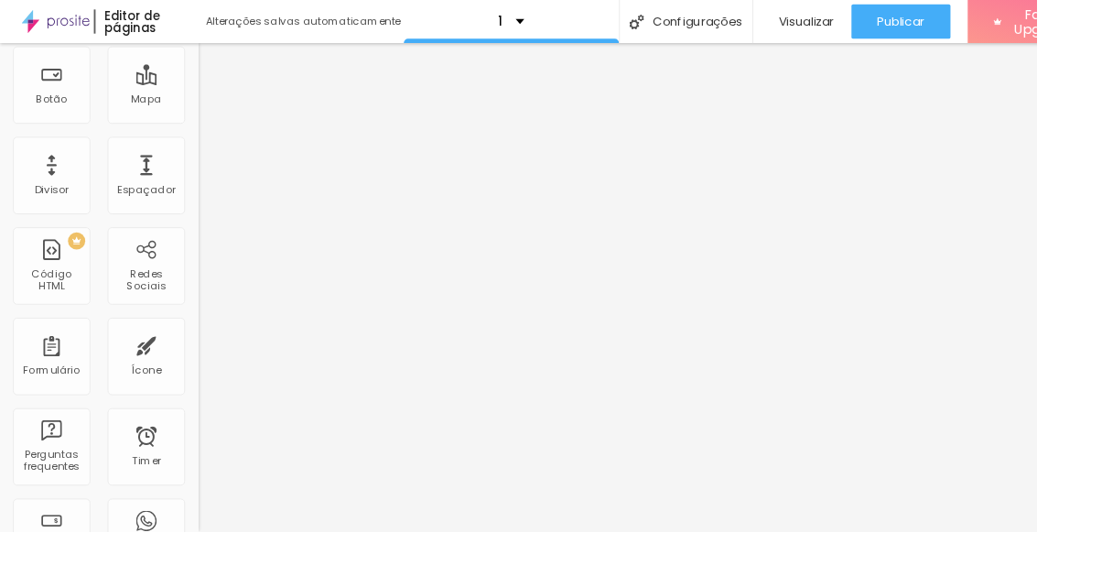
scroll to position [249, 0]
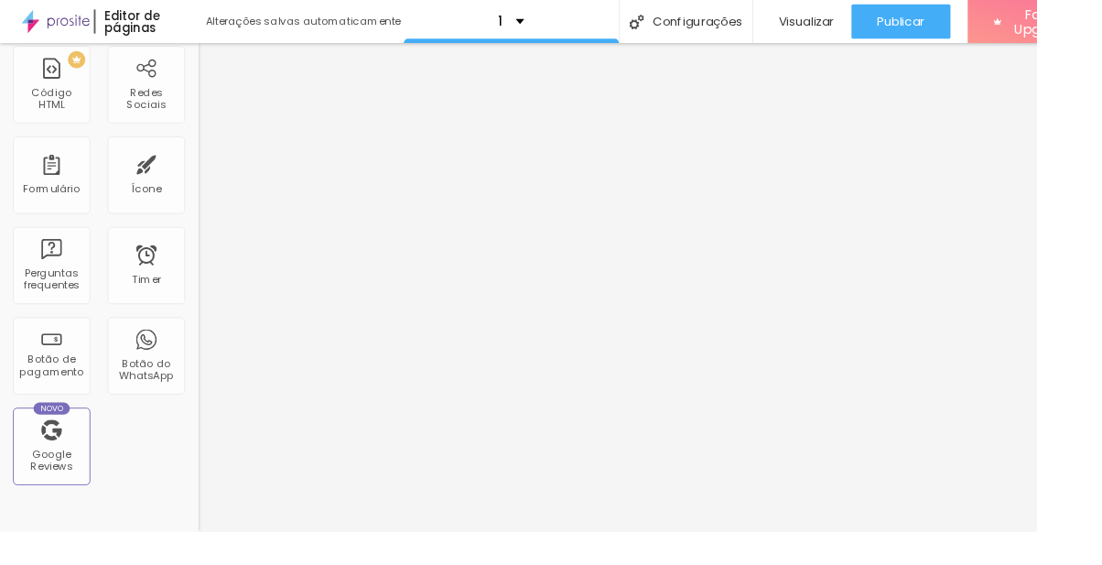
click at [161, 257] on div "Timer" at bounding box center [155, 282] width 82 height 82
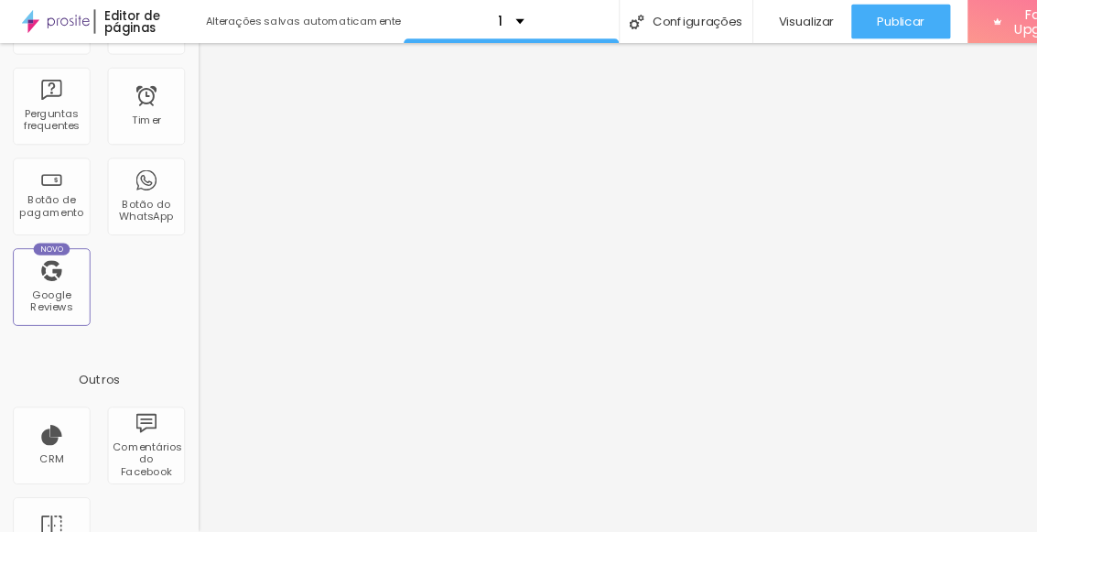
scroll to position [0, 0]
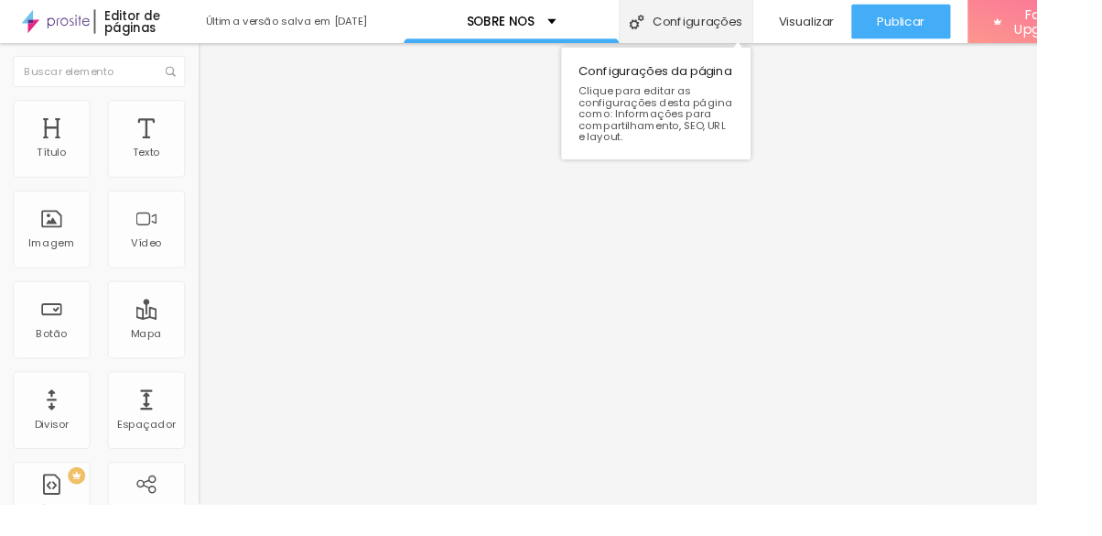
click at [763, 18] on div "Configurações" at bounding box center [729, 23] width 142 height 46
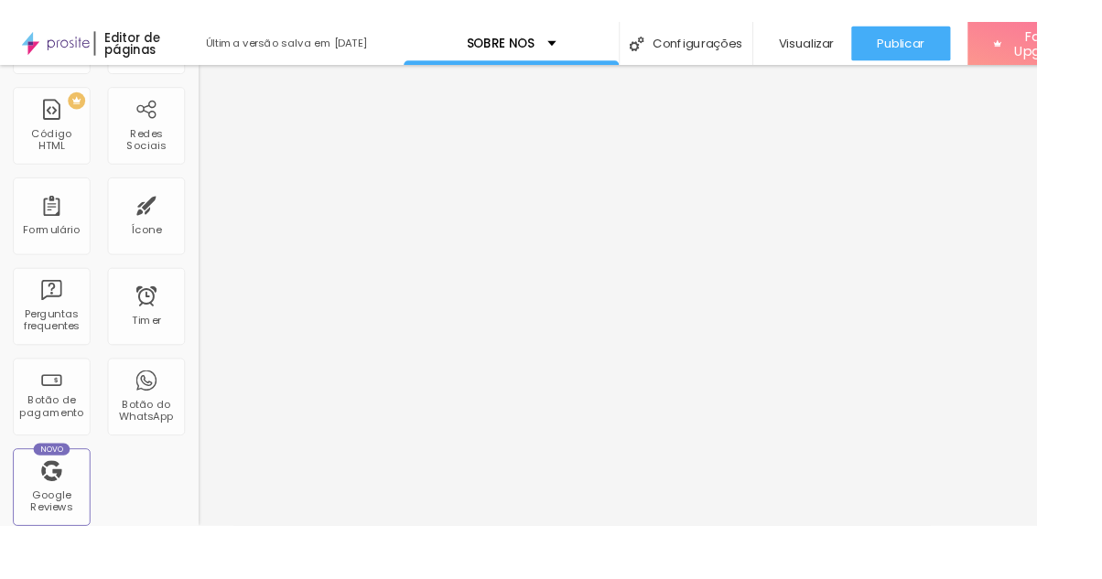
scroll to position [417, 0]
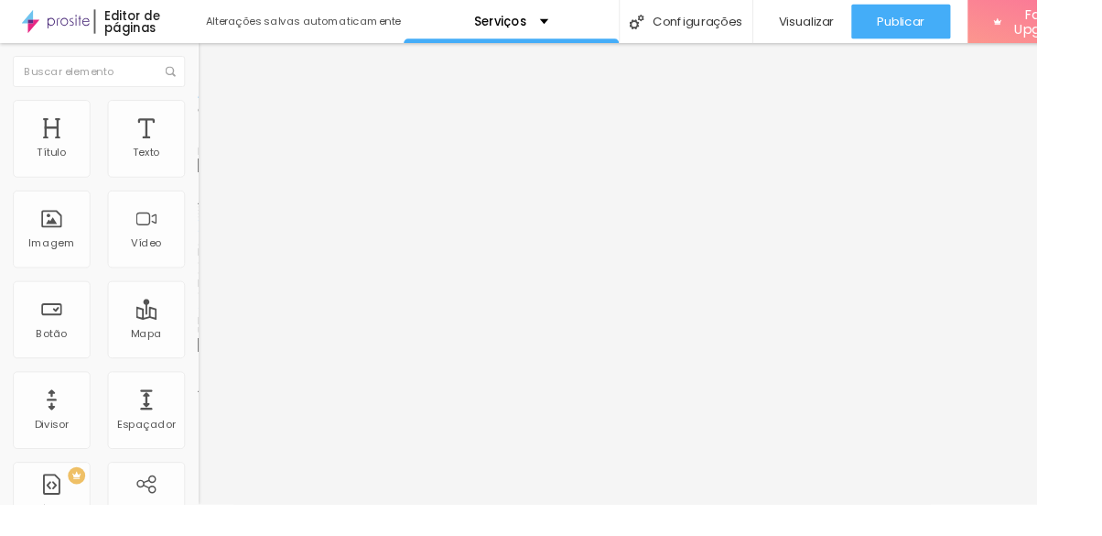
click at [211, 157] on span "Trocar imagem" at bounding box center [261, 150] width 100 height 16
click at [211, 156] on div "Trocar imagem" at bounding box center [316, 149] width 211 height 13
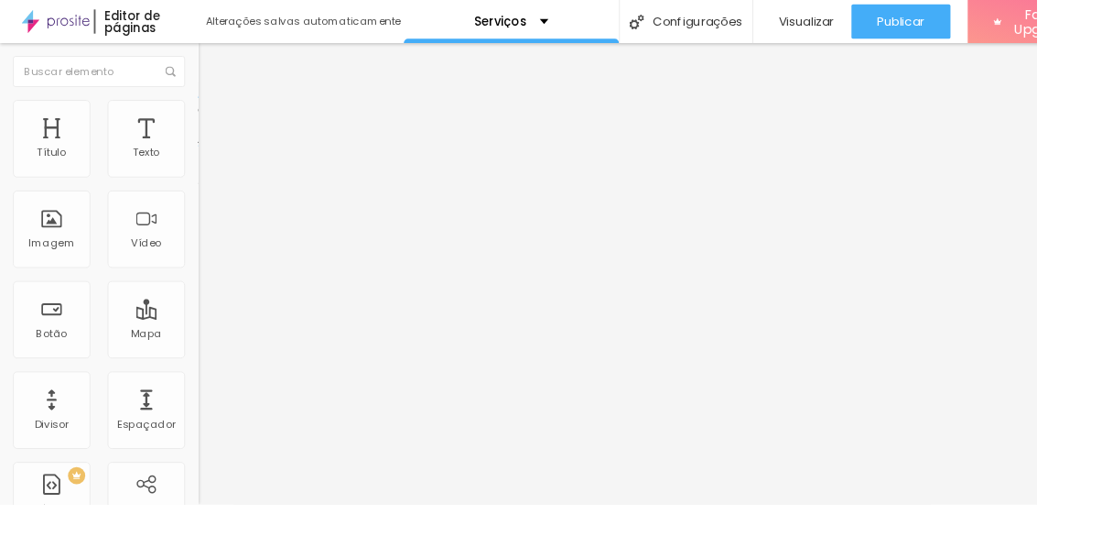
click at [211, 68] on button "Editar Coluna" at bounding box center [316, 67] width 211 height 42
click at [16, 48] on div at bounding box center [105, 76] width 211 height 60
click at [211, 49] on button "Editar Coluna" at bounding box center [316, 67] width 211 height 42
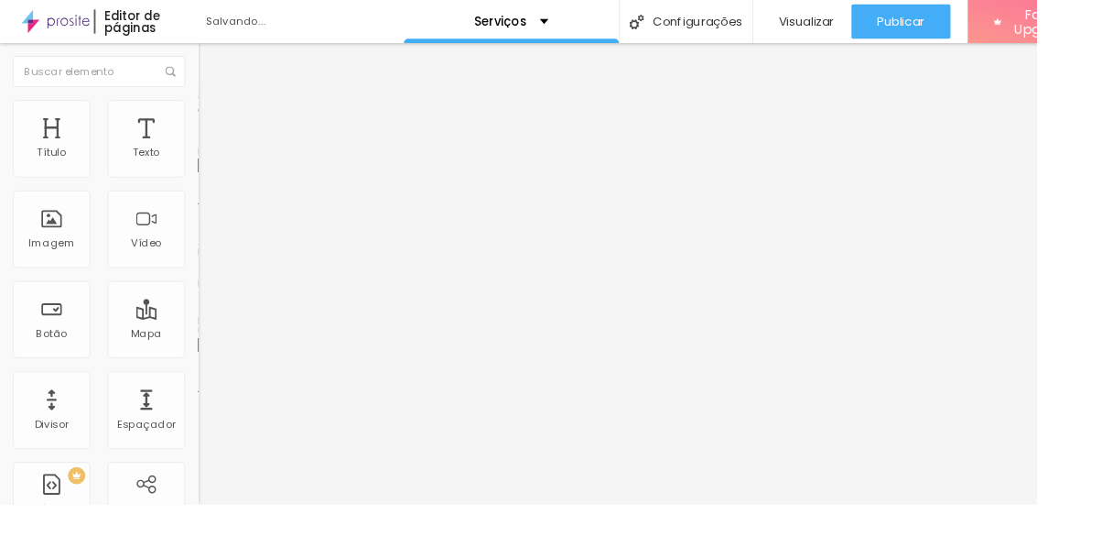
click at [211, 157] on span "Trocar imagem" at bounding box center [261, 150] width 100 height 16
click at [63, 256] on div "Imagem" at bounding box center [54, 258] width 49 height 13
click at [66, 247] on div "Imagem" at bounding box center [55, 243] width 82 height 82
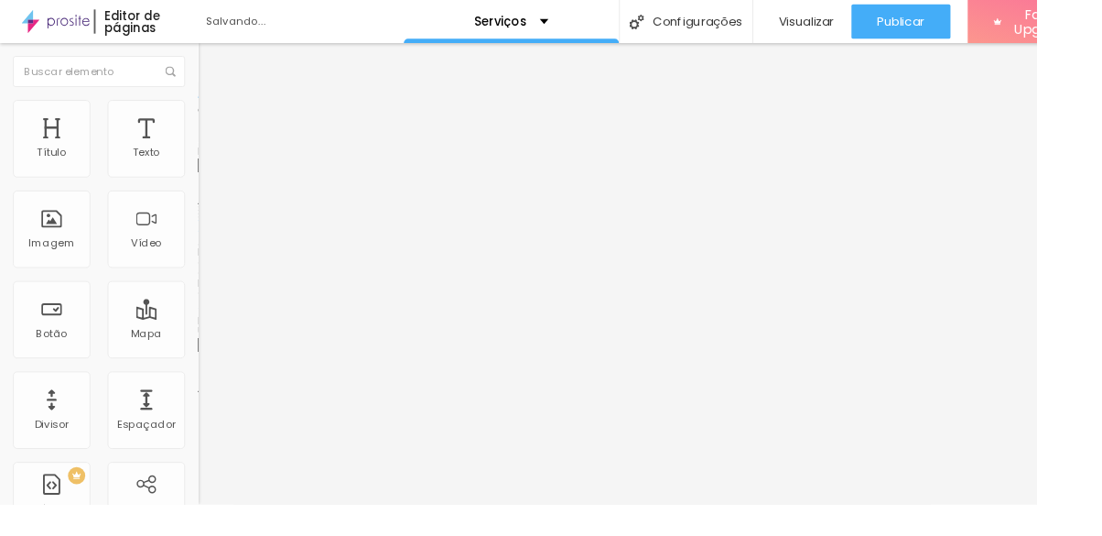
click at [211, 156] on div "Trocar imagem" at bounding box center [316, 149] width 211 height 13
click at [211, 157] on span "Trocar imagem" at bounding box center [261, 150] width 100 height 16
click at [959, 26] on span "Publicar" at bounding box center [958, 23] width 50 height 15
